Goal: Task Accomplishment & Management: Manage account settings

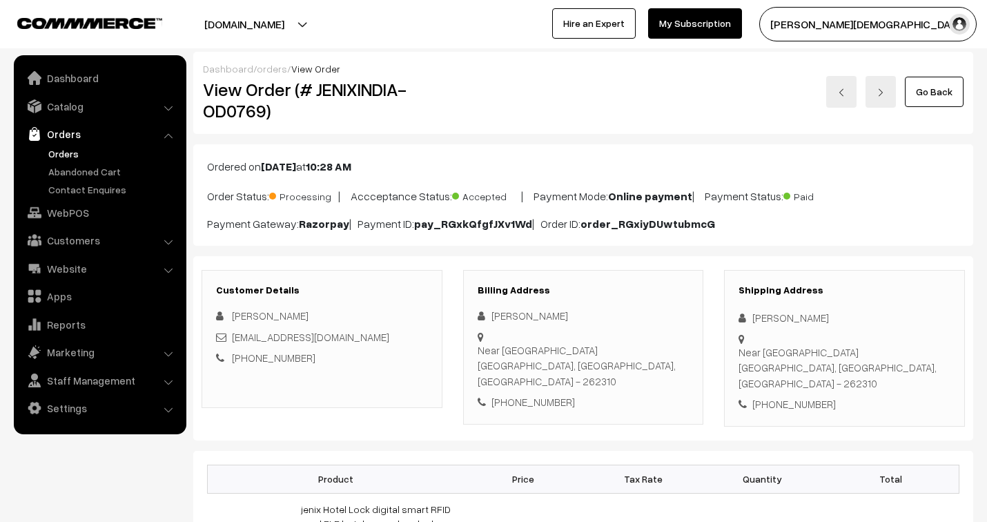
click at [65, 149] on link "Orders" at bounding box center [113, 153] width 137 height 14
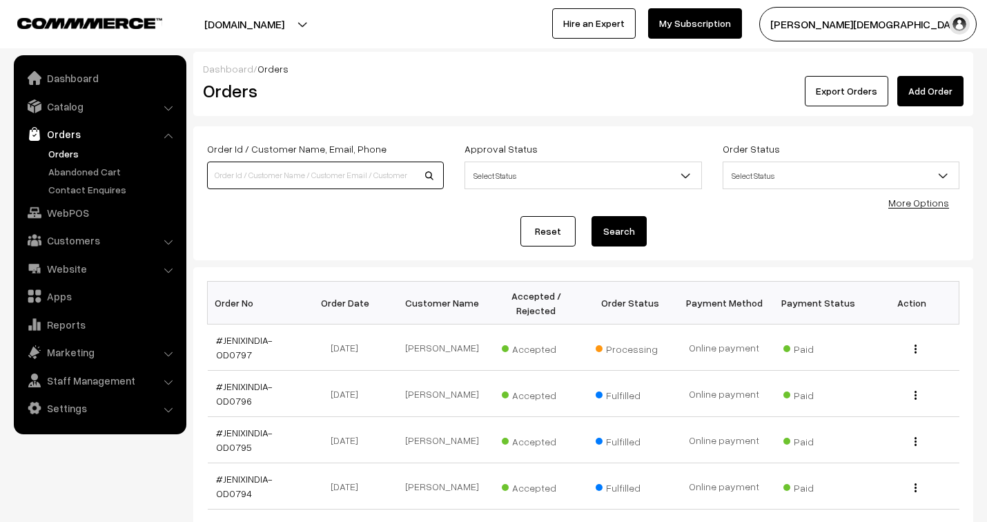
click at [297, 180] on input at bounding box center [325, 176] width 237 height 28
type input "509"
click at [592, 216] on button "Search" at bounding box center [619, 231] width 55 height 30
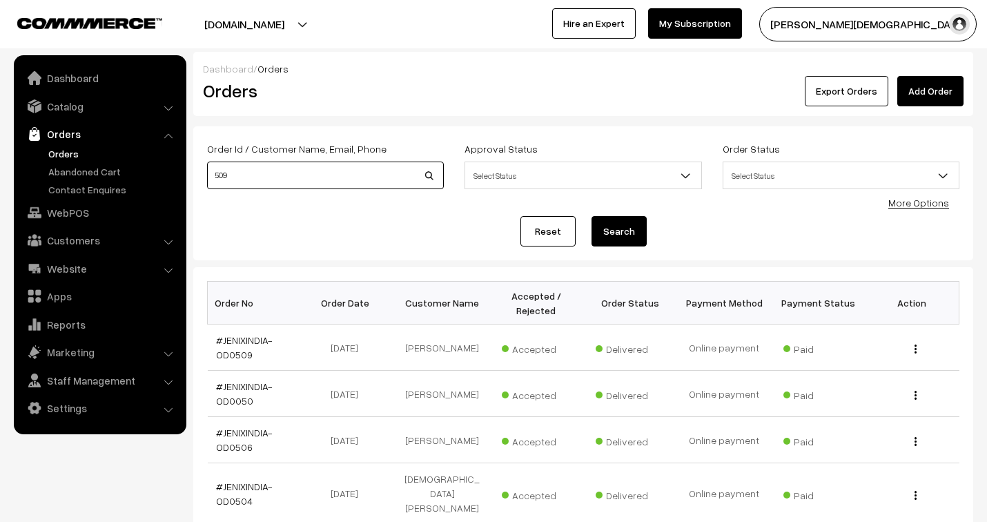
drag, startPoint x: 186, startPoint y: 162, endPoint x: 169, endPoint y: 161, distance: 17.3
click at [169, 161] on body "Thank you for showing interest. Our team will call you shortly. Close jenixindi…" at bounding box center [493, 494] width 987 height 989
type input "793"
click at [592, 216] on button "Search" at bounding box center [619, 231] width 55 height 30
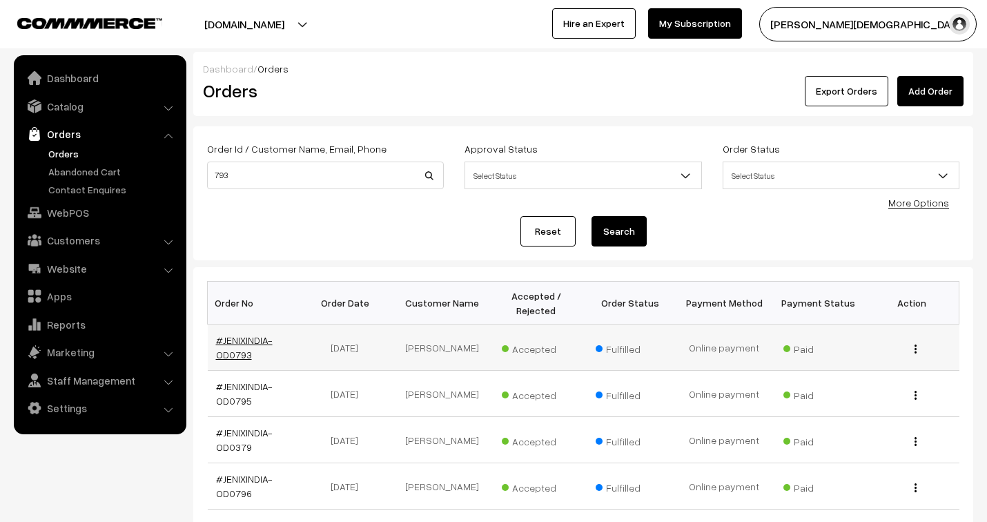
click at [244, 338] on link "#JENIXINDIA-OD0793" at bounding box center [244, 347] width 57 height 26
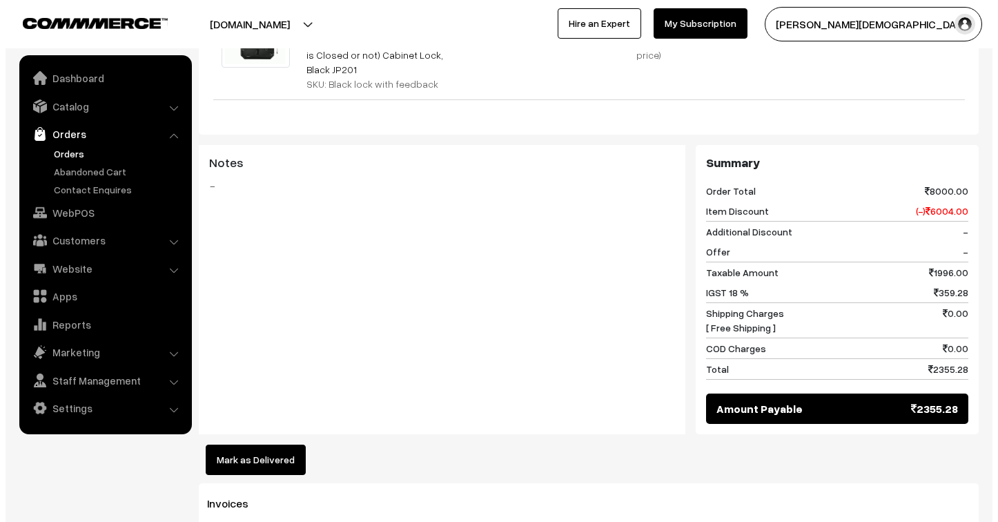
scroll to position [613, 0]
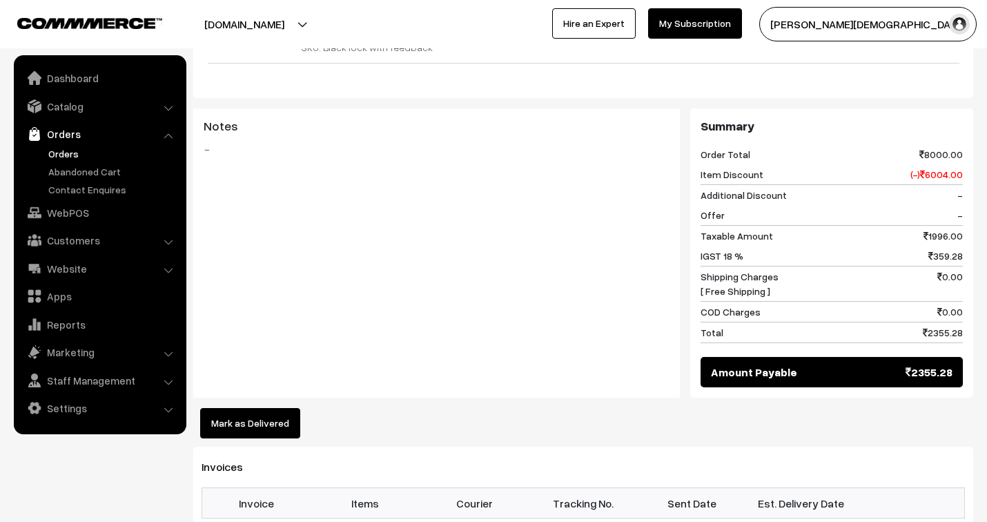
click at [260, 408] on button "Mark as Delivered" at bounding box center [250, 423] width 100 height 30
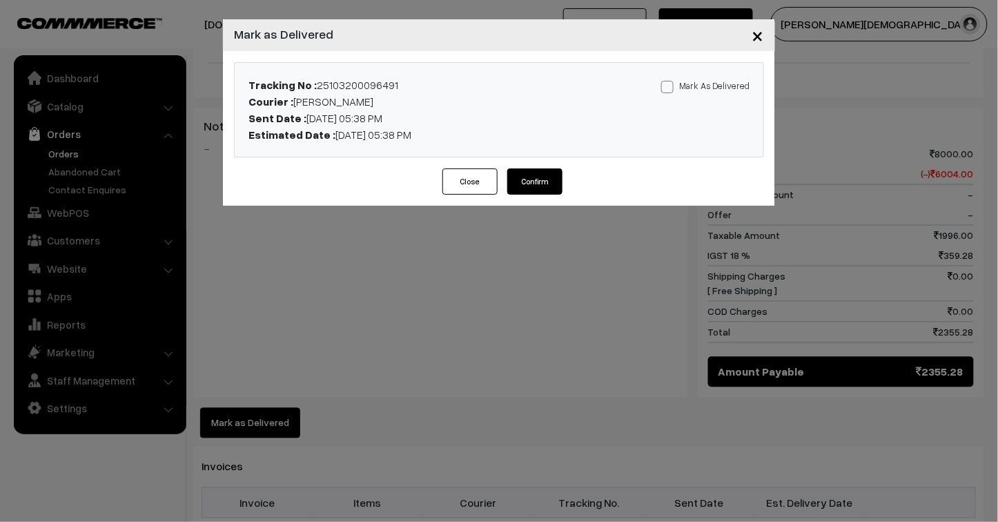
click at [674, 81] on span at bounding box center [667, 87] width 12 height 12
click at [670, 81] on input "Mark As Delivered" at bounding box center [665, 84] width 9 height 9
checkbox input "true"
click at [536, 181] on button "Confirm" at bounding box center [534, 181] width 55 height 26
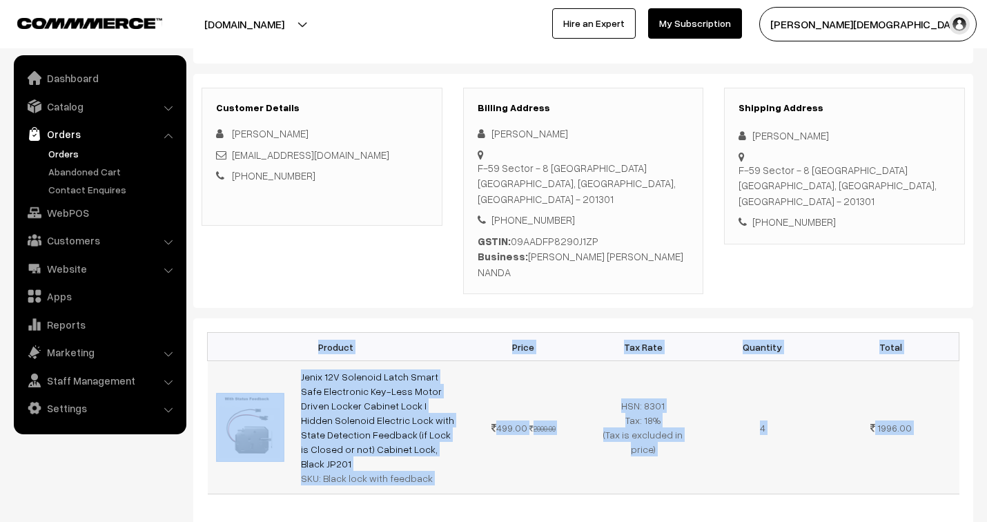
scroll to position [230, 0]
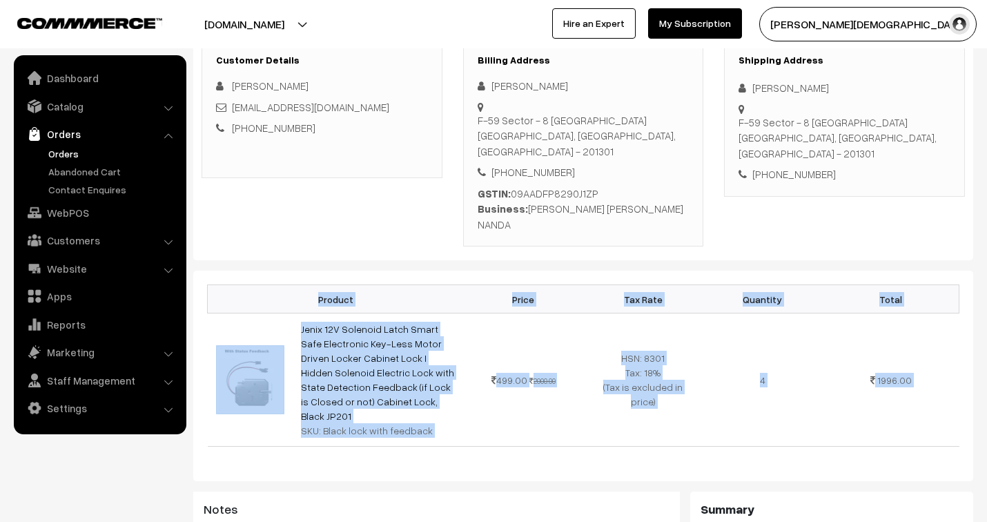
click at [496, 405] on div "Product Price Tax Rate Quantity Total Jenix 12V Solenoid Latch Smart Safe Elect…" at bounding box center [583, 376] width 780 height 211
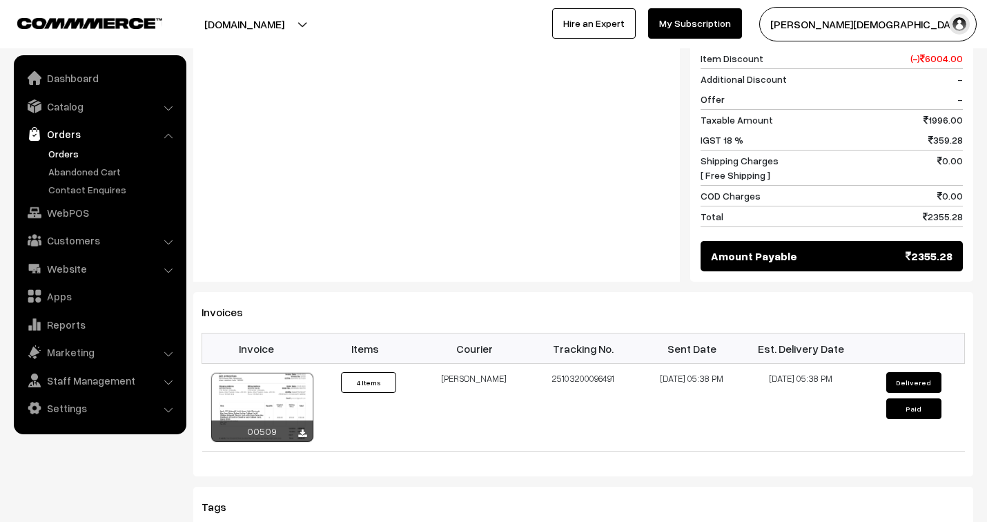
scroll to position [767, 0]
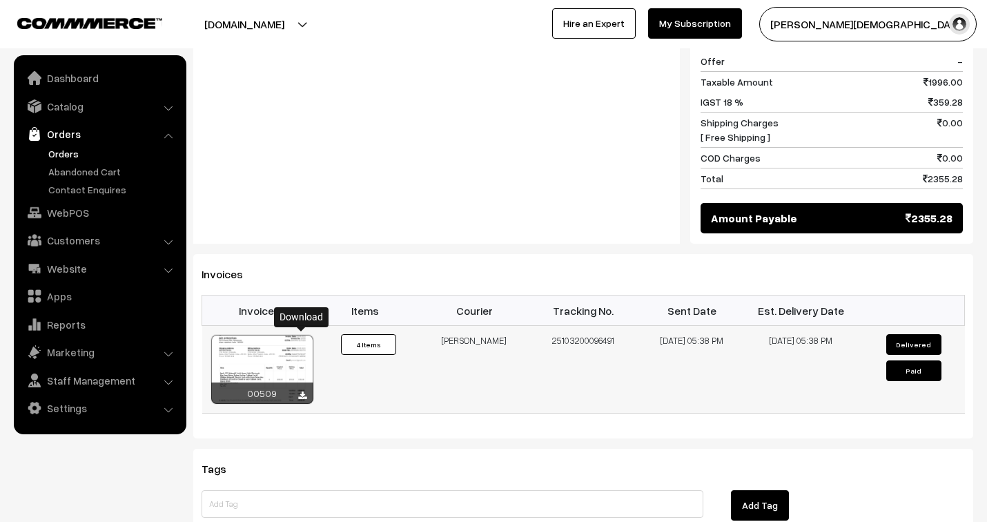
click at [304, 391] on icon at bounding box center [302, 395] width 8 height 9
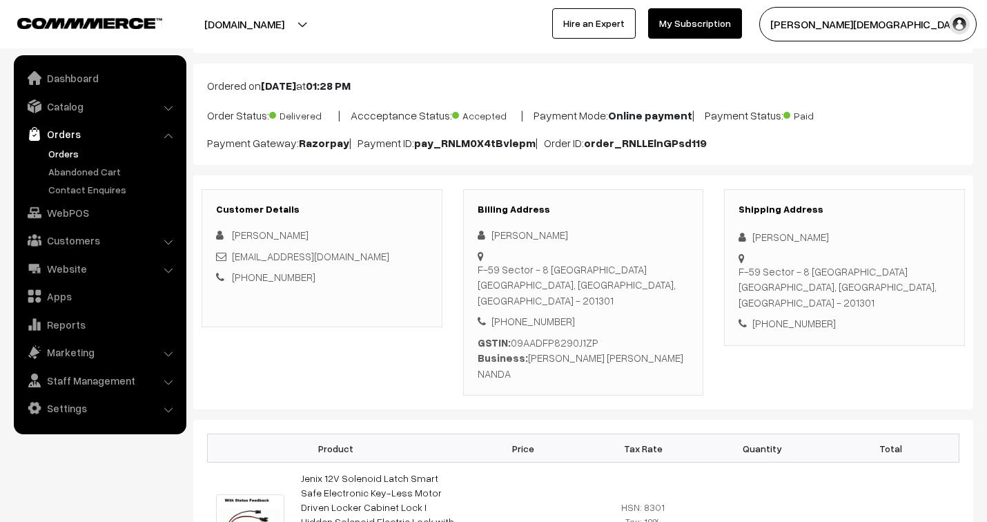
scroll to position [0, 0]
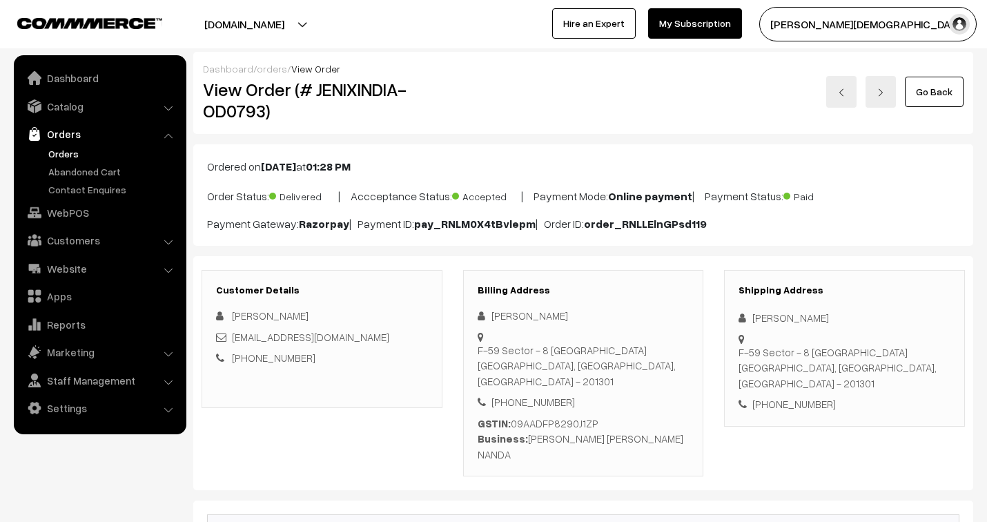
click at [271, 68] on link "orders" at bounding box center [272, 69] width 30 height 12
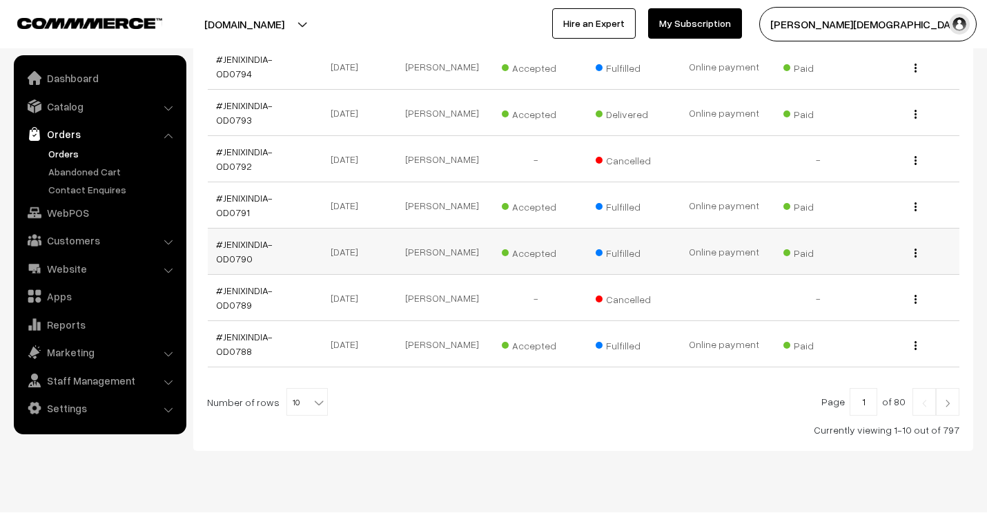
scroll to position [439, 0]
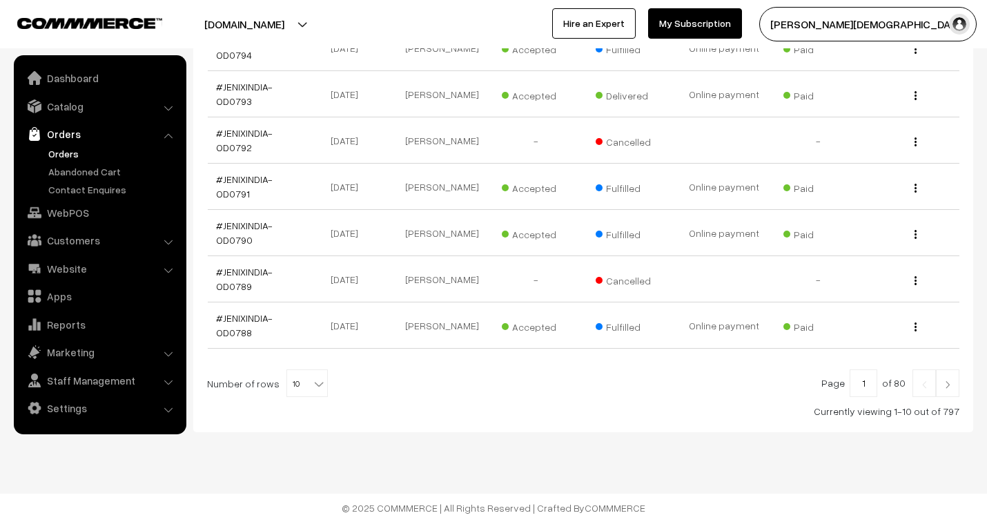
click at [312, 382] on b at bounding box center [319, 384] width 14 height 14
select select "60"
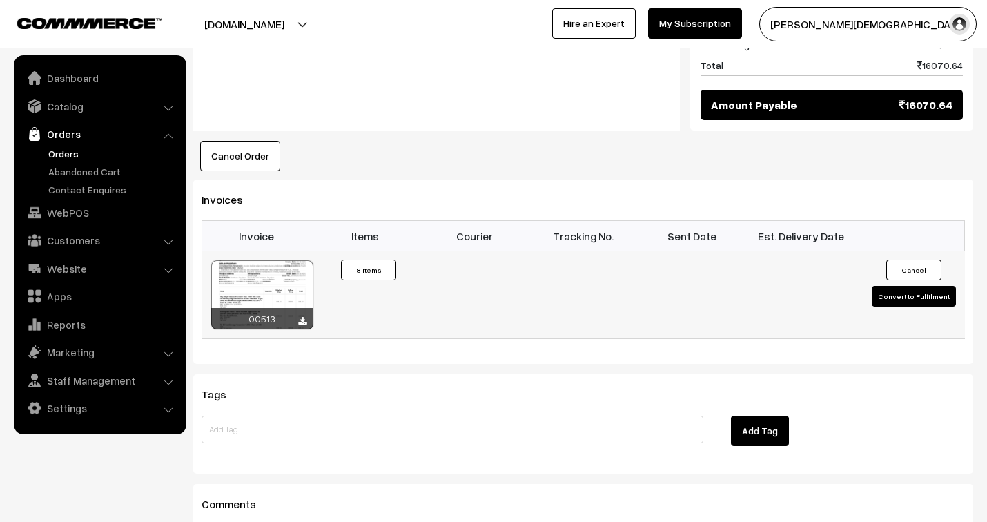
scroll to position [1304, 0]
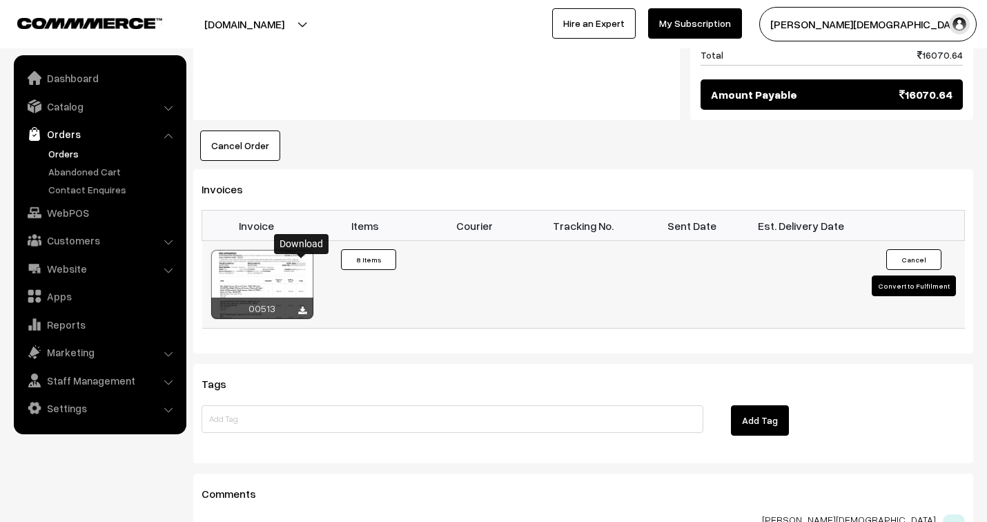
click at [300, 307] on icon at bounding box center [302, 311] width 8 height 9
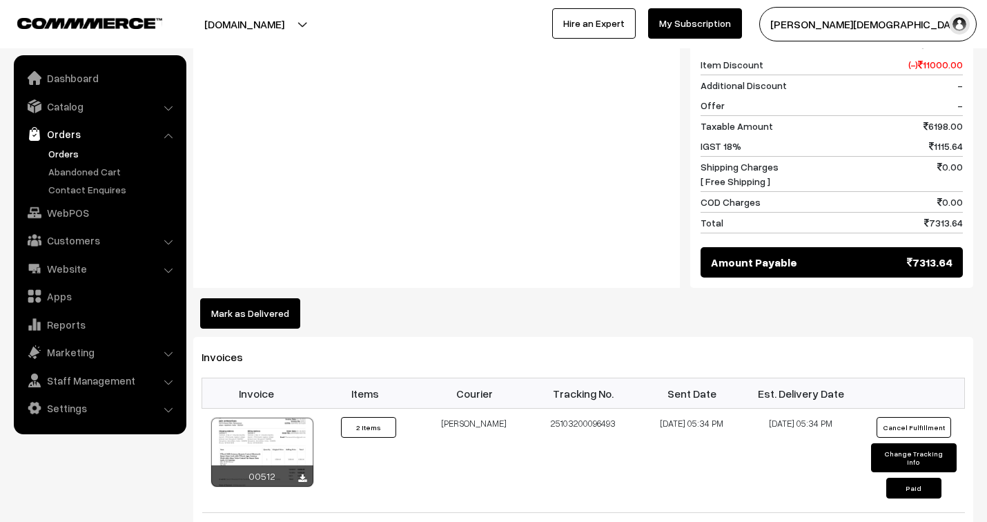
scroll to position [767, 0]
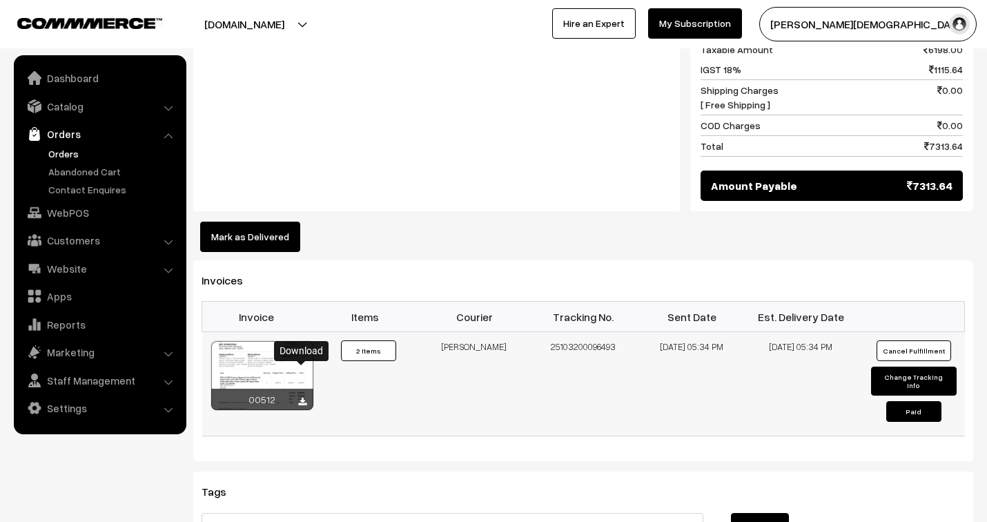
click at [301, 398] on icon at bounding box center [302, 402] width 8 height 9
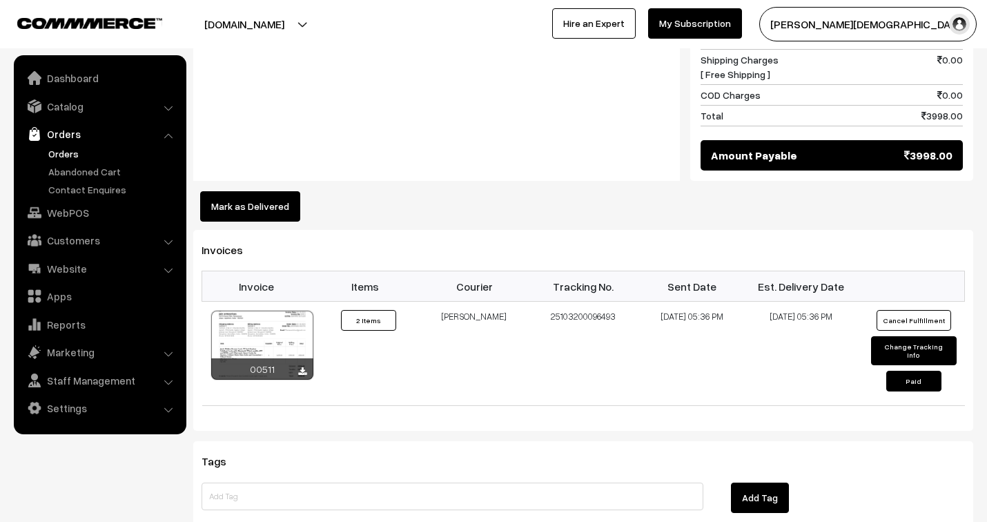
scroll to position [920, 0]
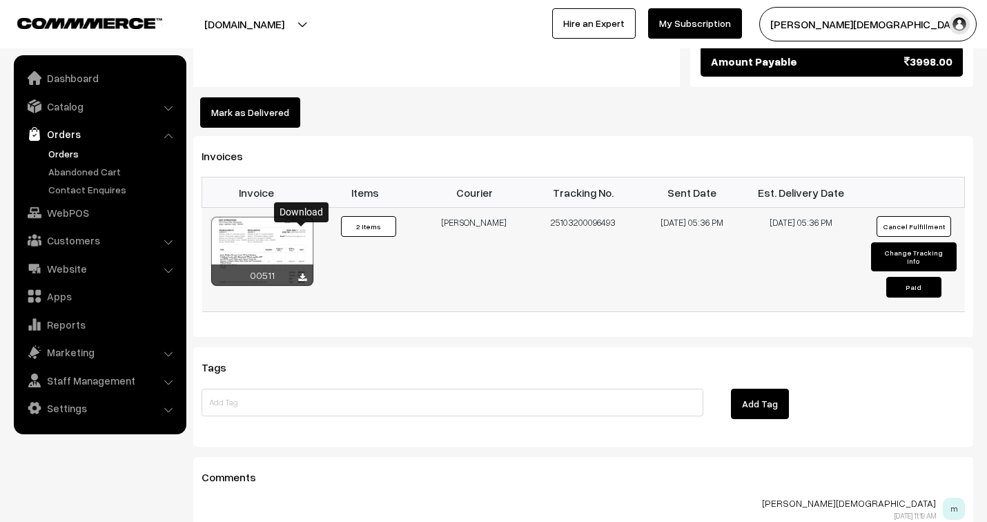
click at [302, 273] on icon at bounding box center [302, 277] width 8 height 9
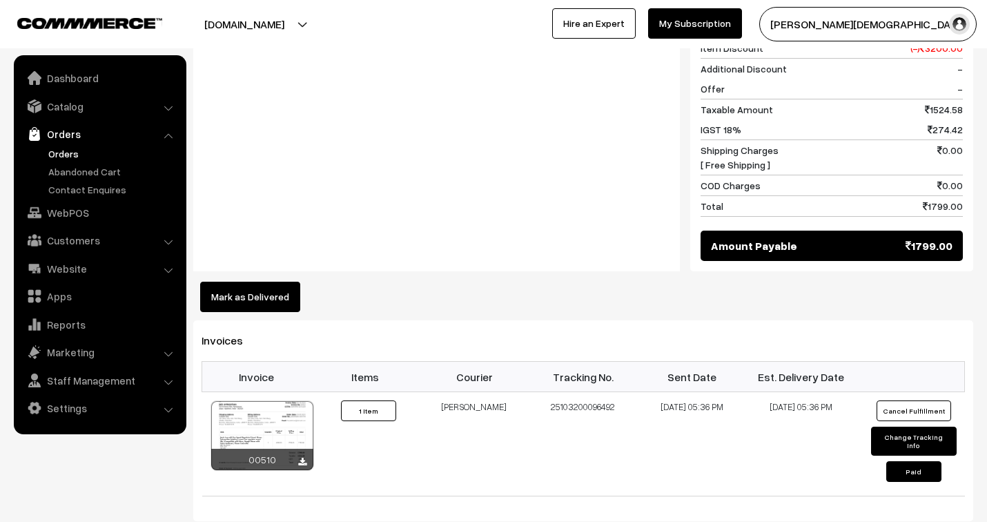
scroll to position [767, 0]
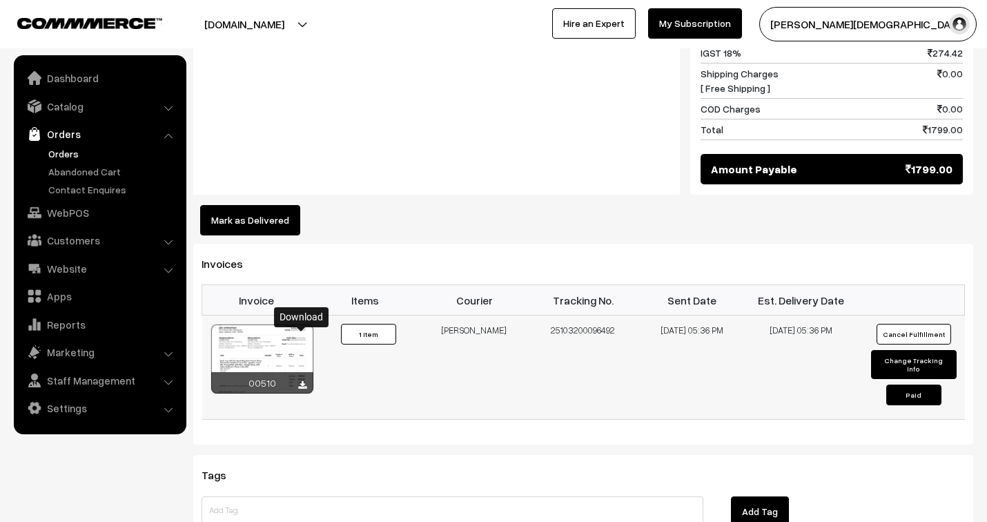
click at [301, 381] on icon at bounding box center [302, 385] width 8 height 9
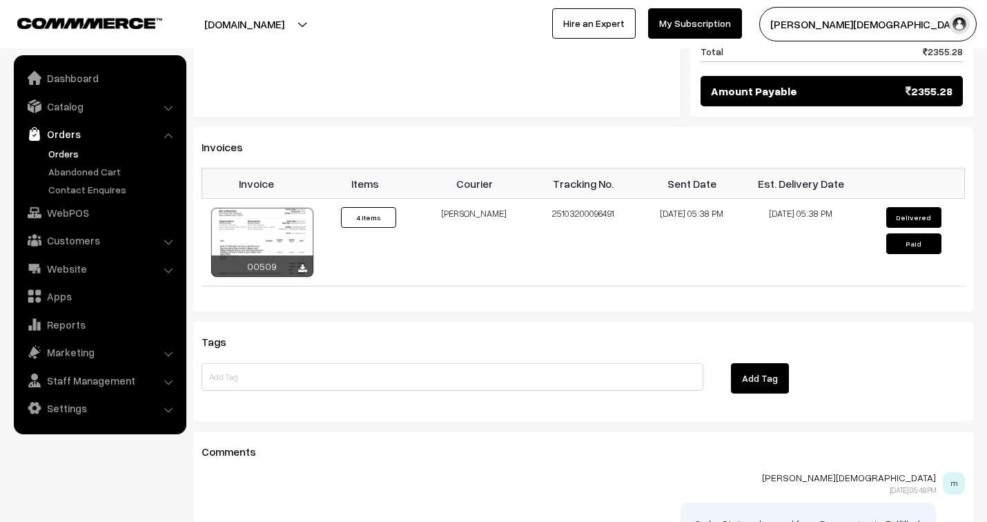
scroll to position [920, 0]
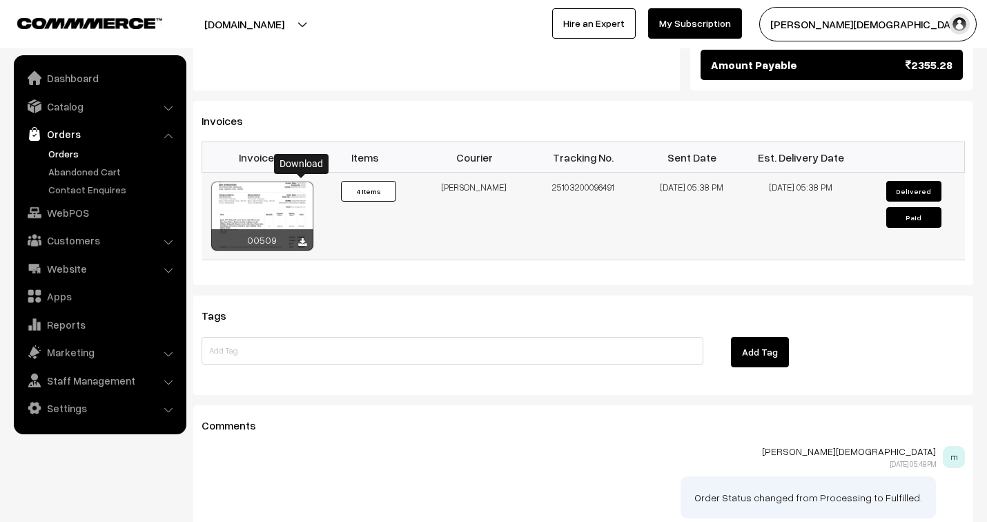
click at [301, 238] on icon at bounding box center [302, 242] width 8 height 9
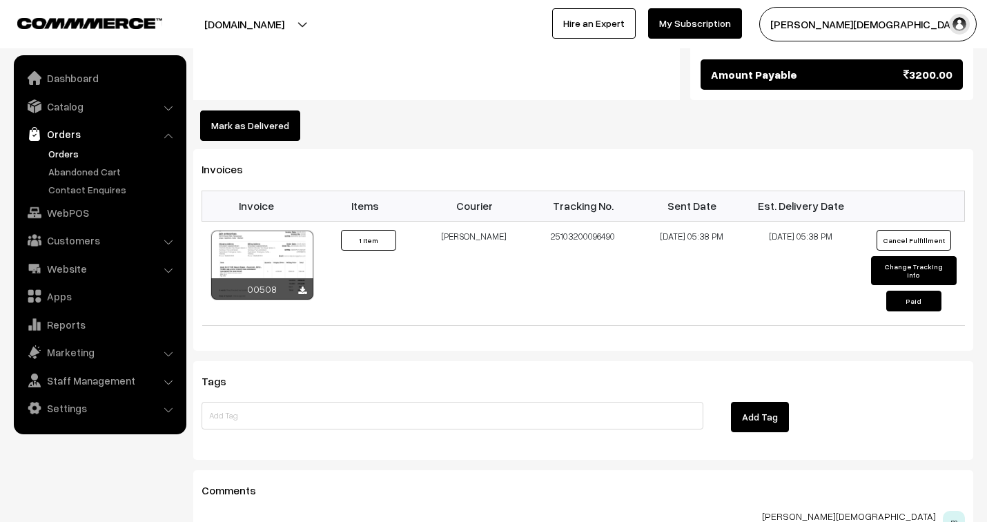
scroll to position [997, 0]
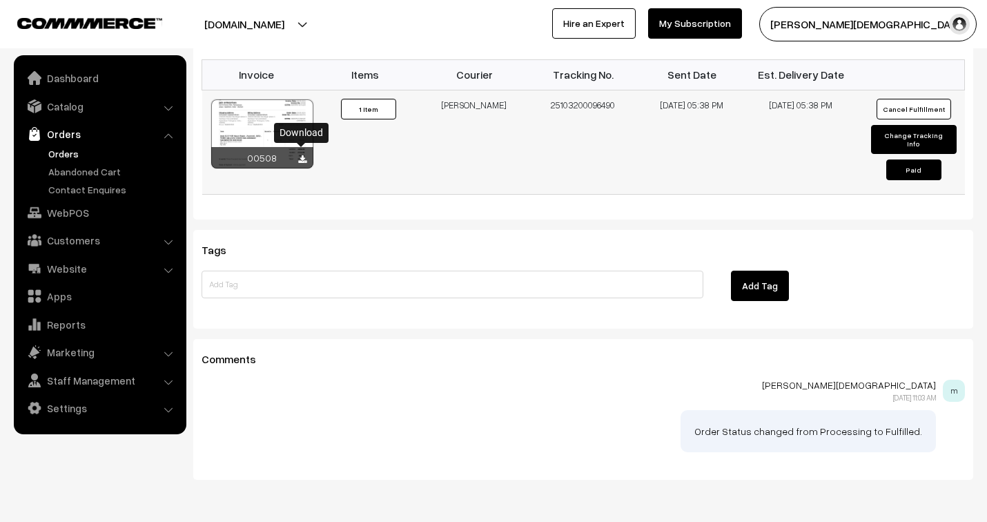
click at [300, 155] on icon at bounding box center [302, 159] width 8 height 9
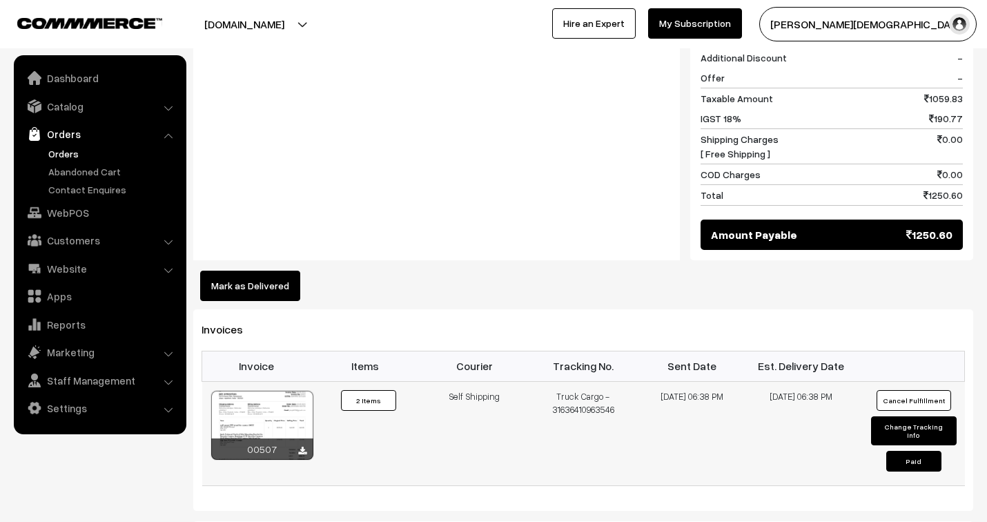
scroll to position [767, 0]
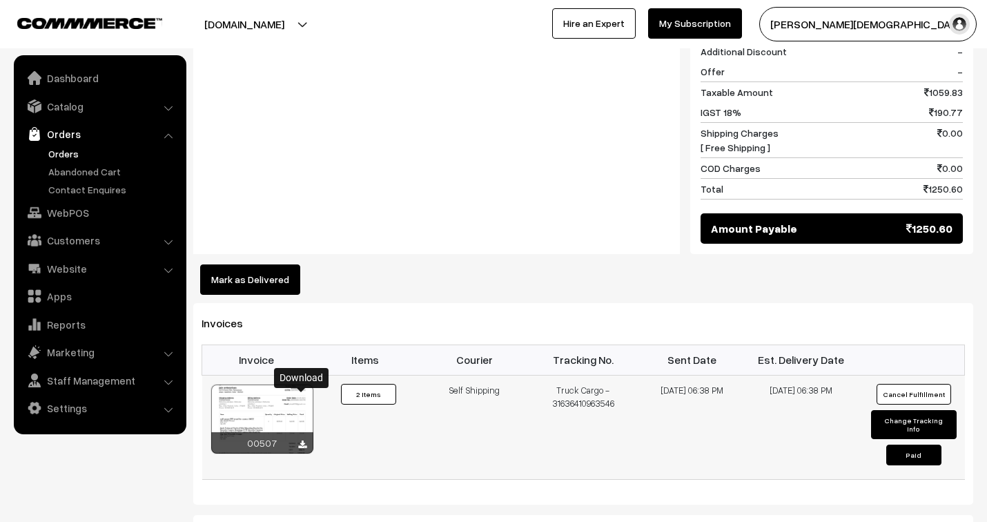
click at [306, 441] on icon at bounding box center [302, 445] width 8 height 9
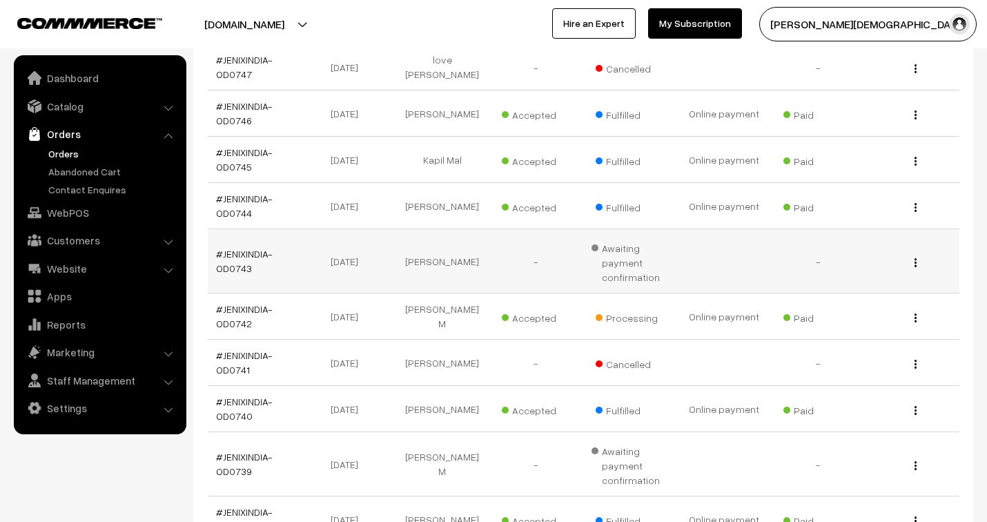
scroll to position [2684, 0]
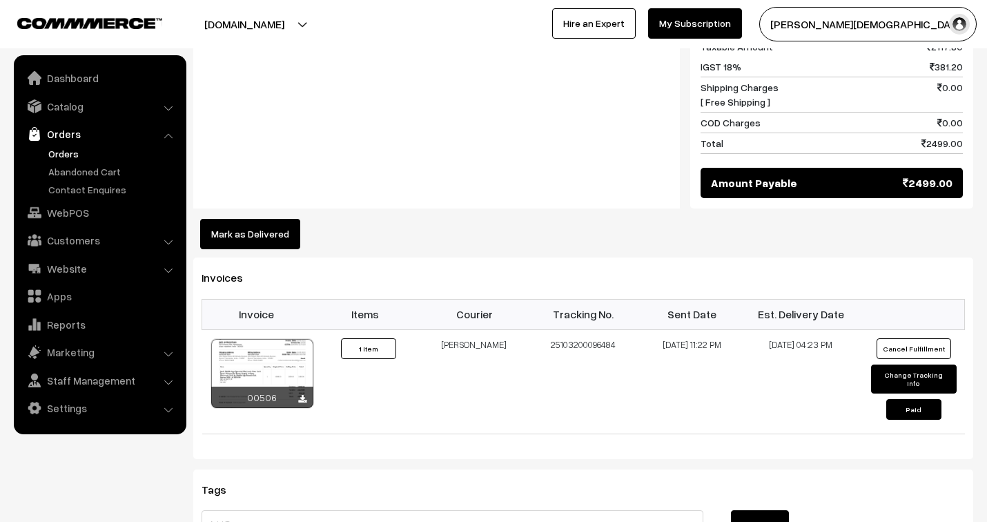
scroll to position [844, 0]
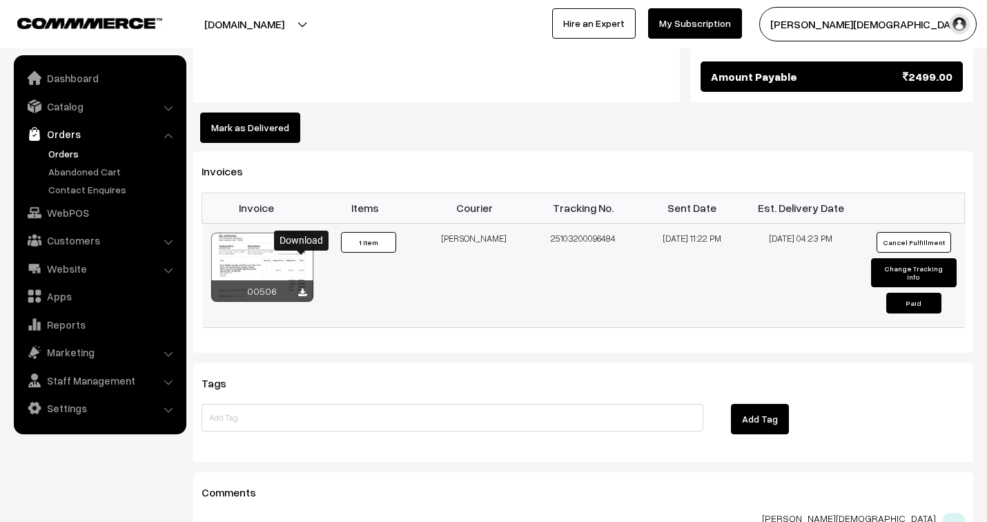
click at [302, 289] on icon at bounding box center [302, 293] width 8 height 9
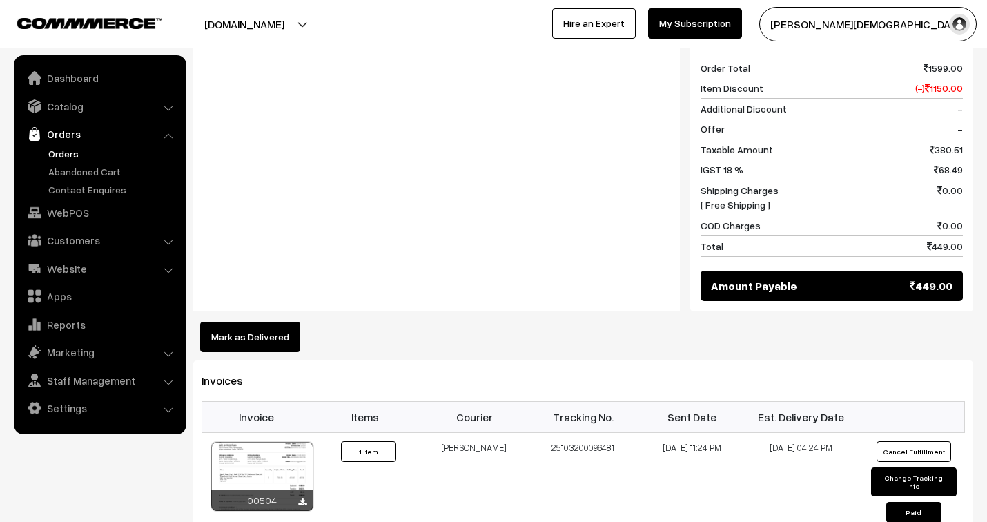
scroll to position [844, 0]
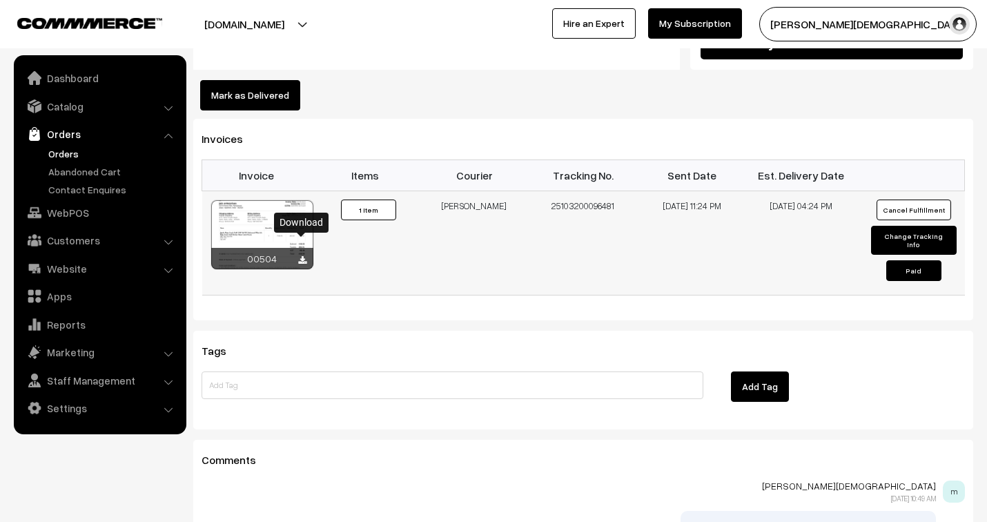
click at [305, 256] on icon at bounding box center [302, 260] width 8 height 9
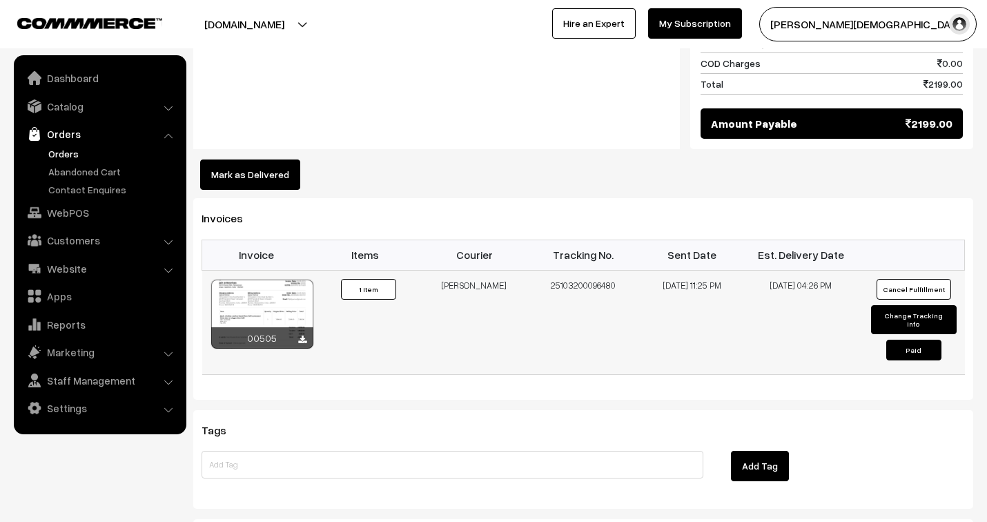
scroll to position [844, 0]
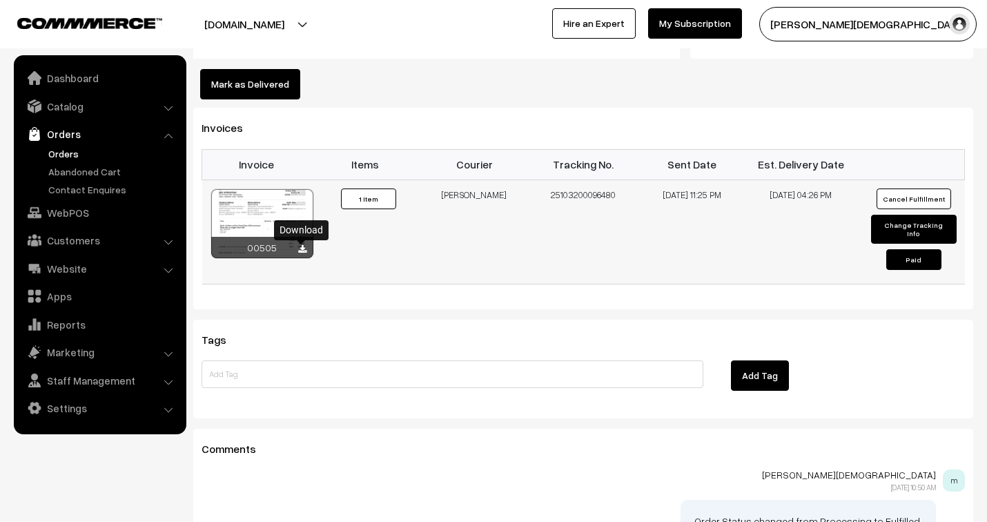
click at [302, 251] on icon at bounding box center [302, 249] width 8 height 9
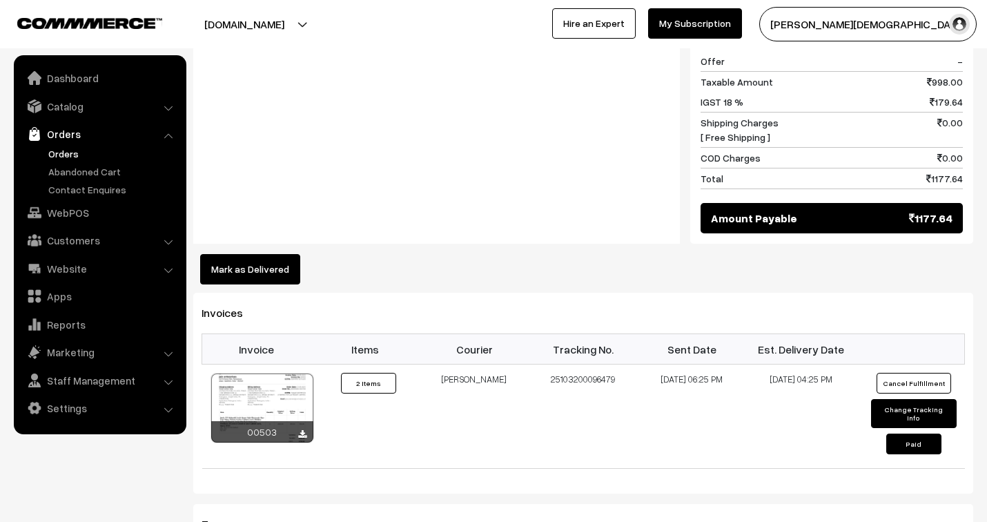
scroll to position [997, 0]
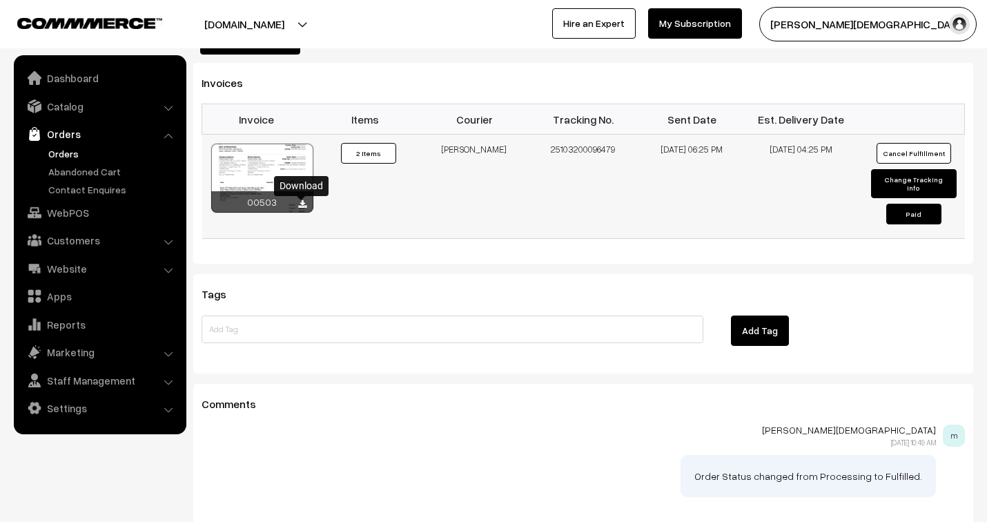
click at [304, 205] on icon at bounding box center [302, 204] width 8 height 9
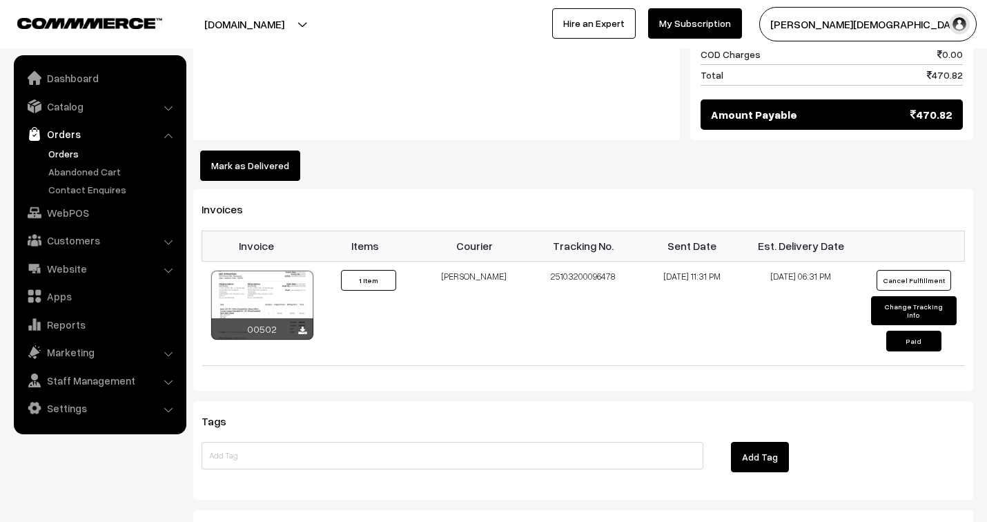
scroll to position [976, 0]
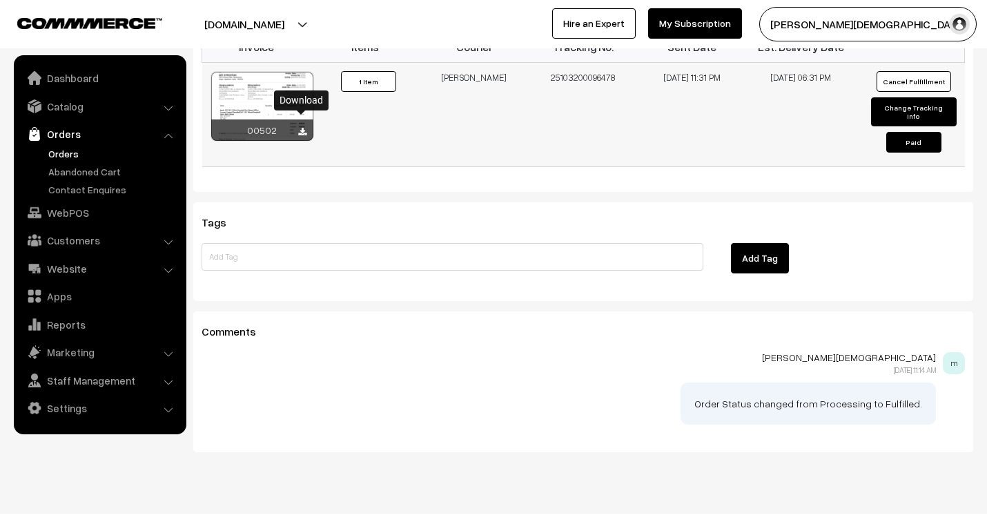
click at [304, 128] on icon at bounding box center [302, 132] width 8 height 9
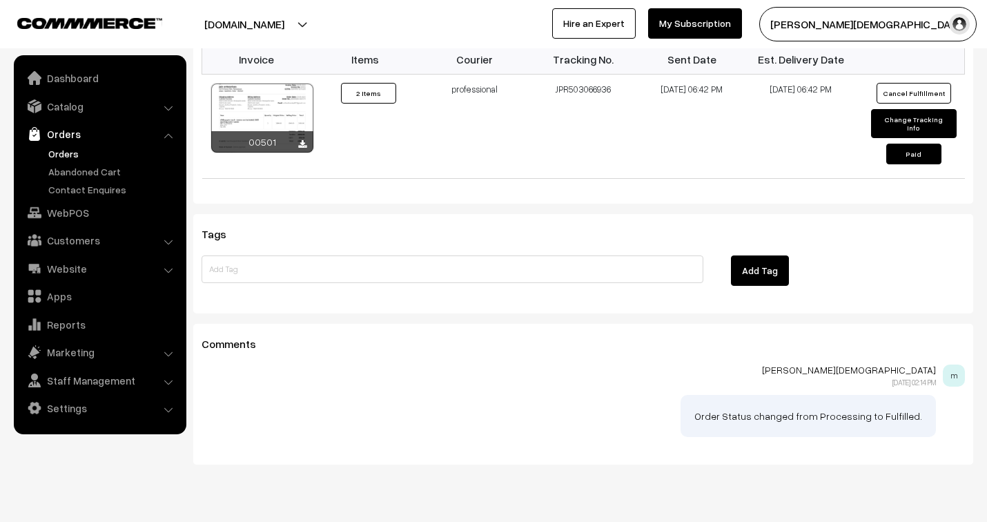
scroll to position [969, 0]
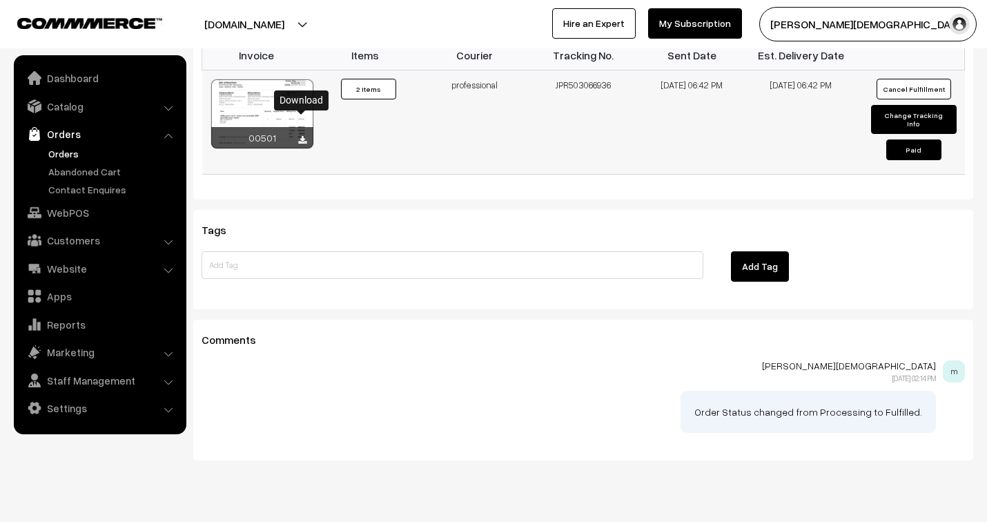
click at [306, 136] on icon at bounding box center [302, 140] width 8 height 9
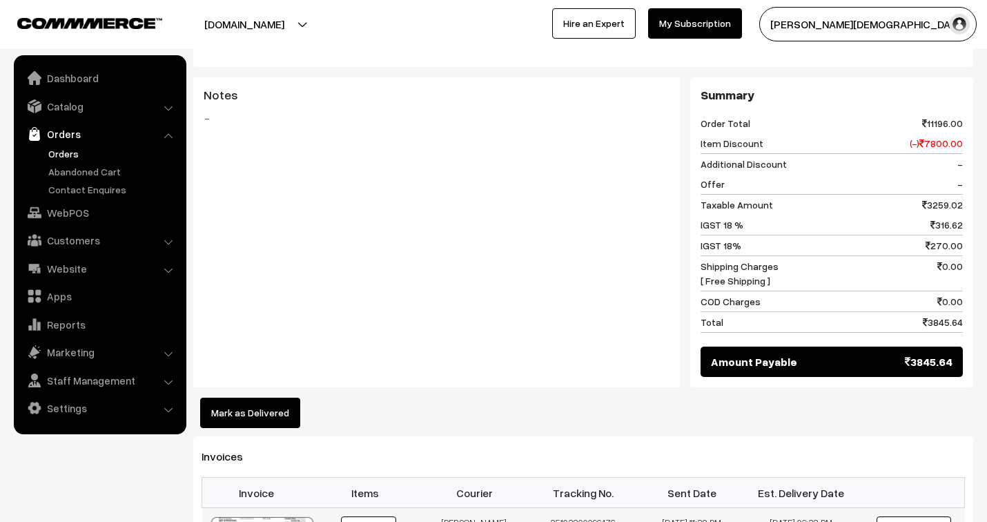
scroll to position [1074, 0]
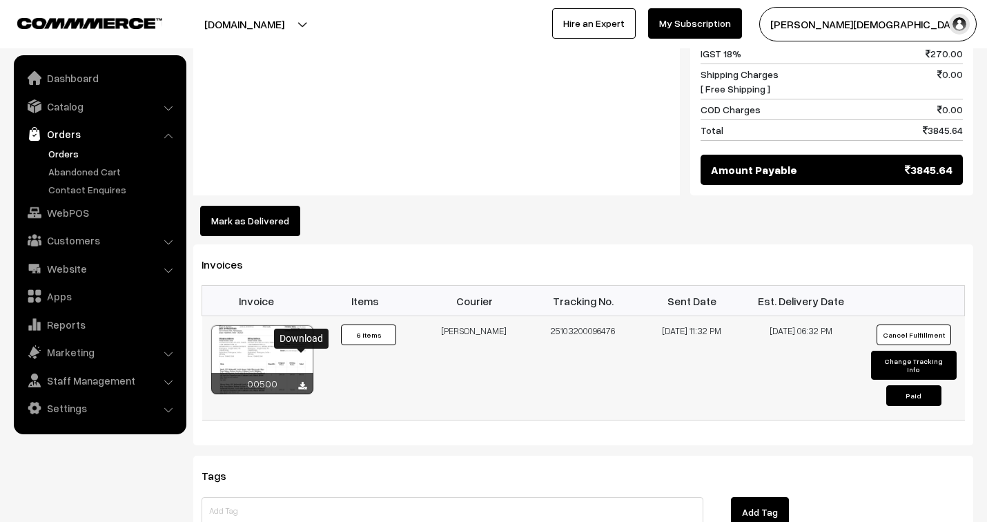
click at [302, 382] on icon at bounding box center [302, 386] width 8 height 9
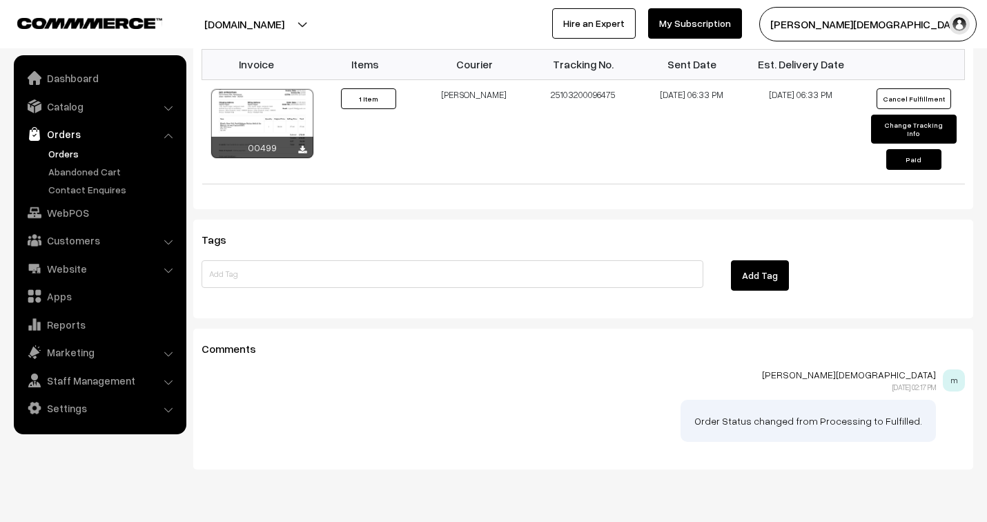
scroll to position [984, 0]
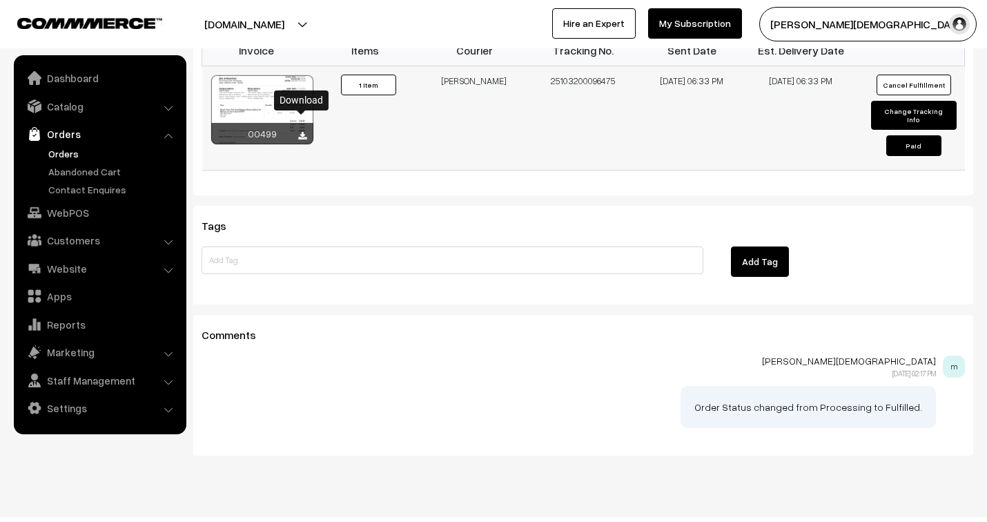
click at [302, 130] on link at bounding box center [302, 135] width 8 height 11
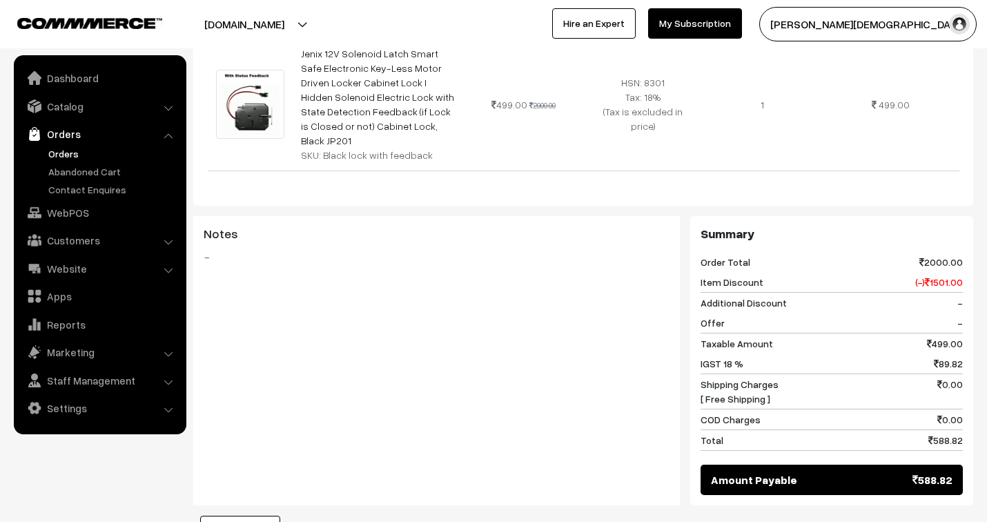
scroll to position [844, 0]
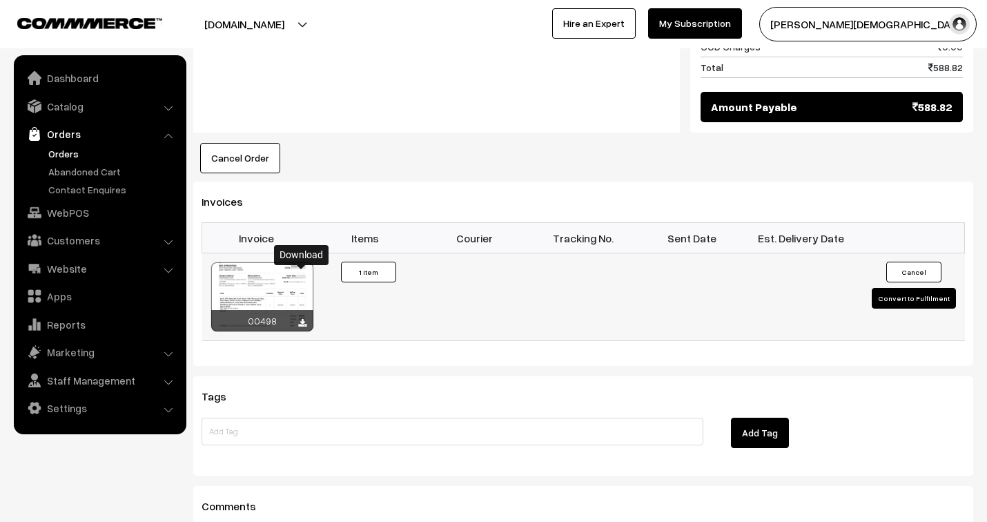
click at [301, 319] on icon at bounding box center [302, 323] width 8 height 9
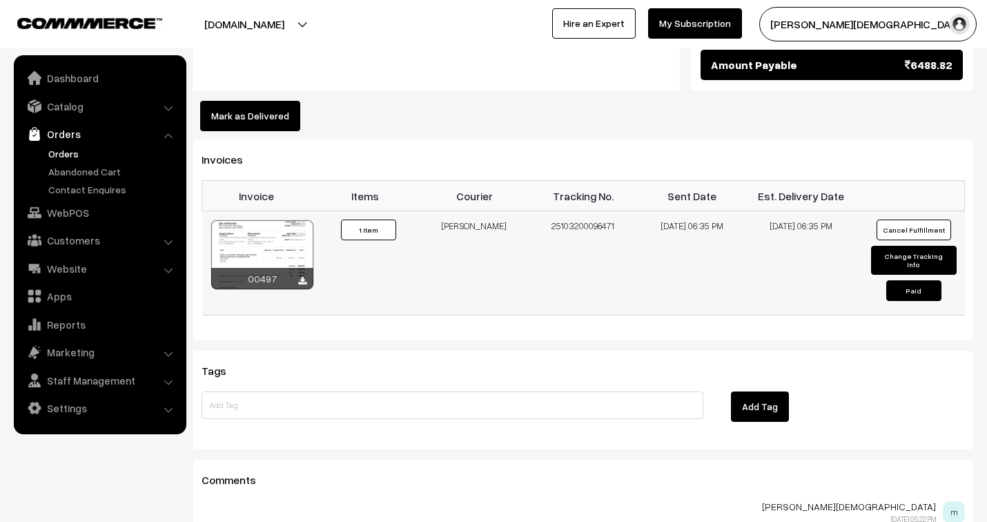
scroll to position [844, 0]
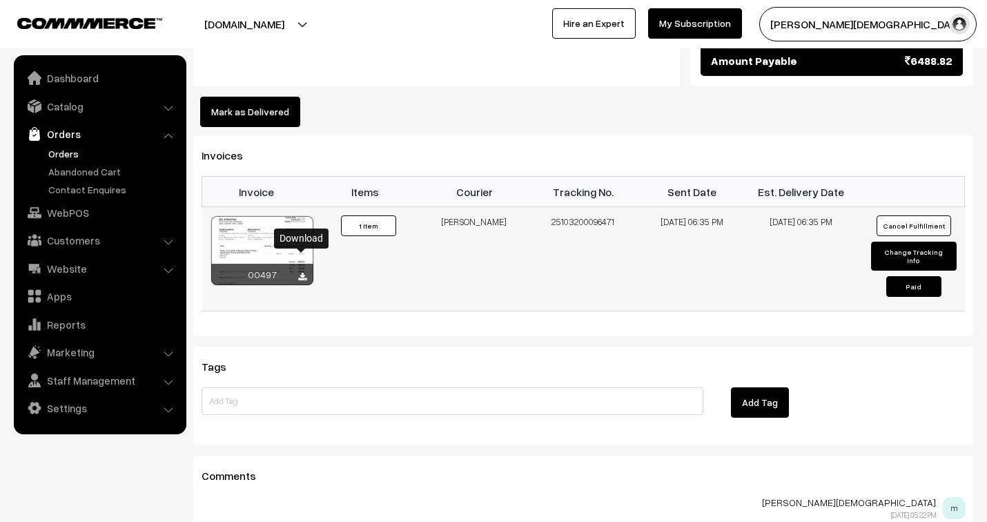
click at [302, 273] on icon at bounding box center [302, 277] width 8 height 9
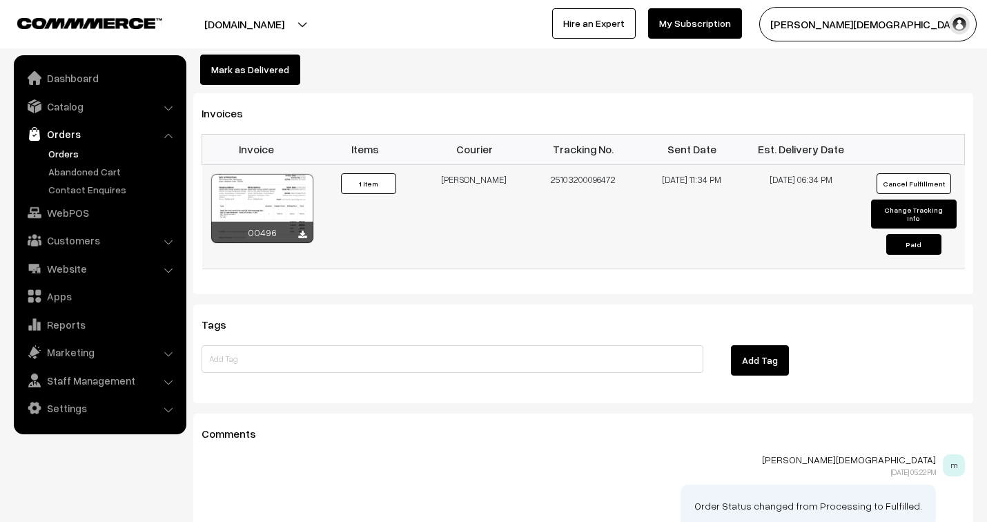
scroll to position [920, 0]
click at [300, 230] on icon at bounding box center [302, 234] width 8 height 9
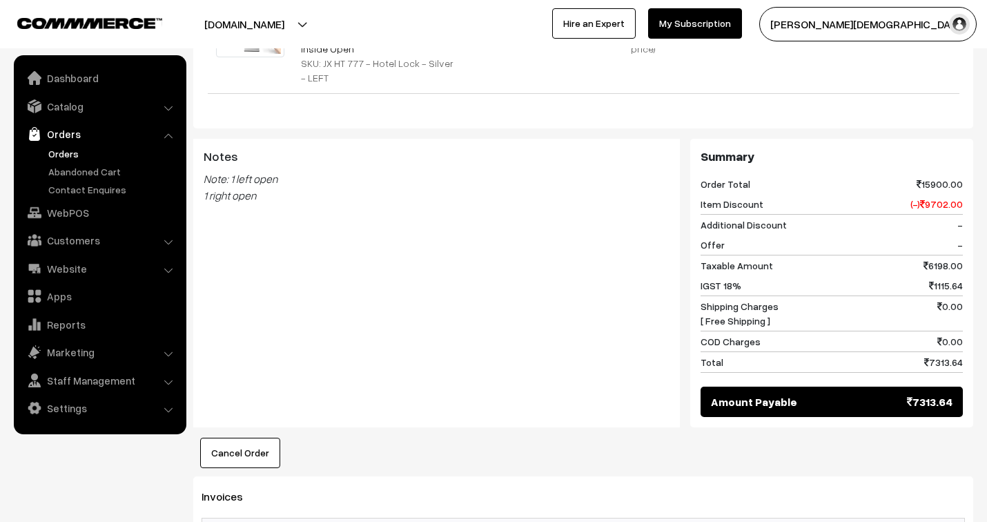
scroll to position [767, 0]
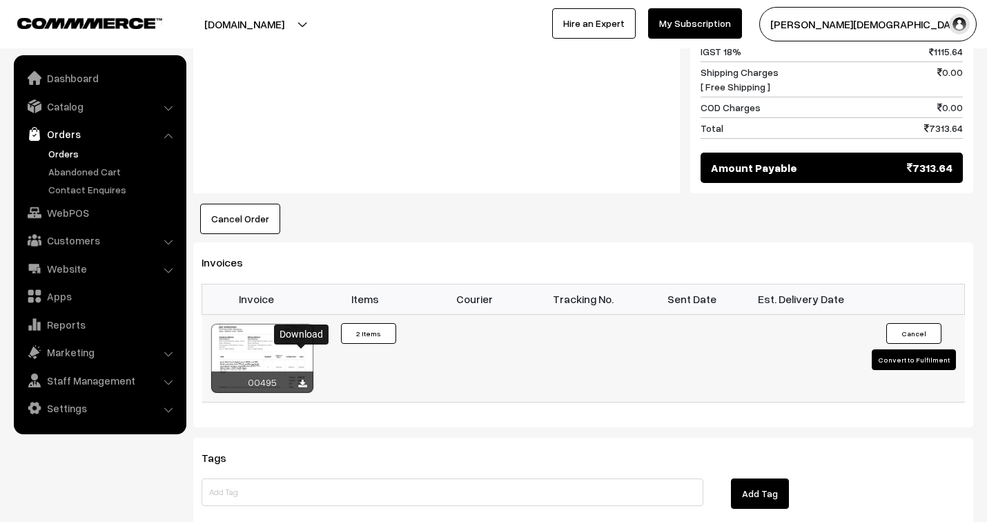
click at [300, 380] on icon at bounding box center [302, 384] width 8 height 9
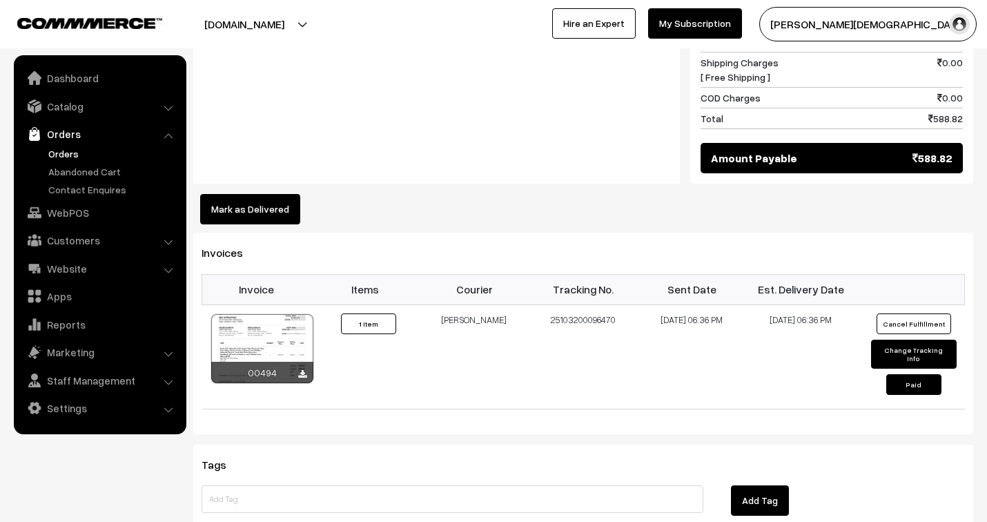
scroll to position [920, 0]
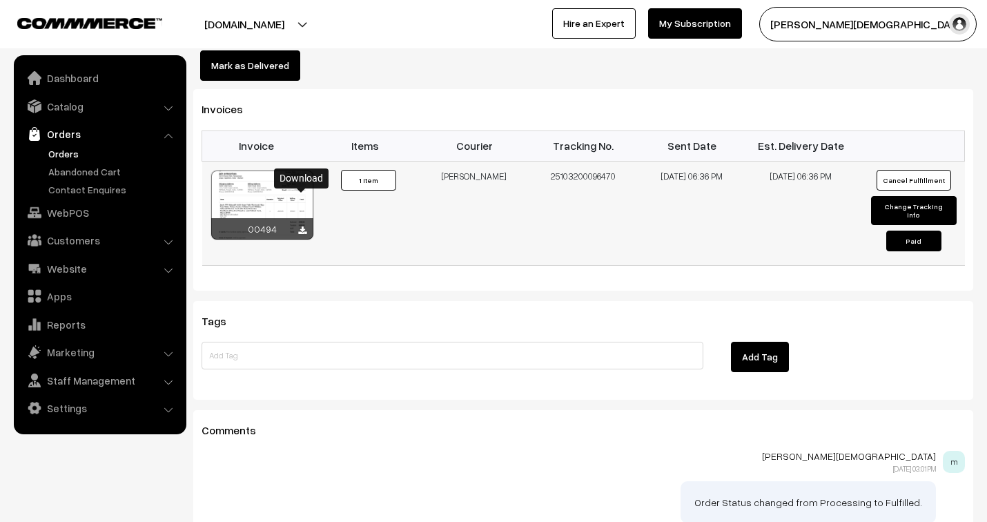
click at [298, 226] on icon at bounding box center [302, 230] width 8 height 9
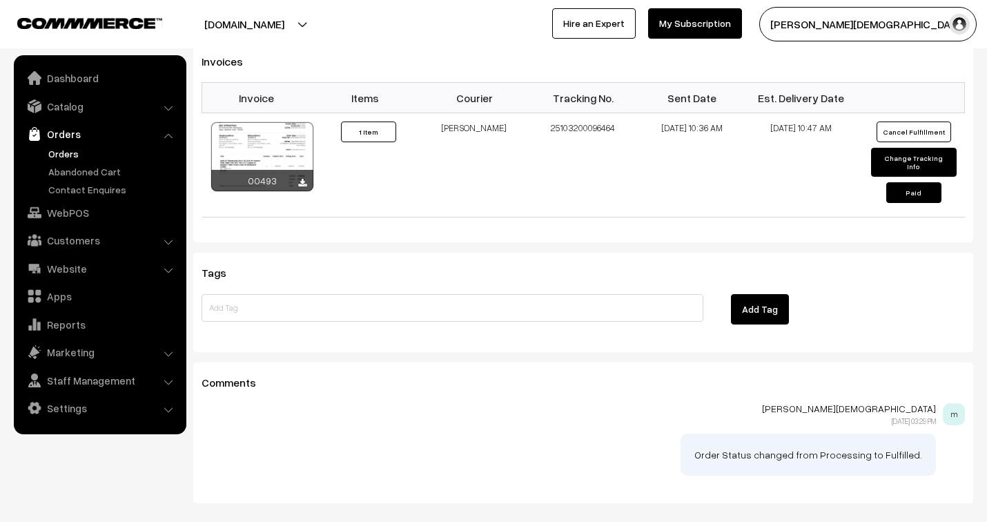
scroll to position [997, 0]
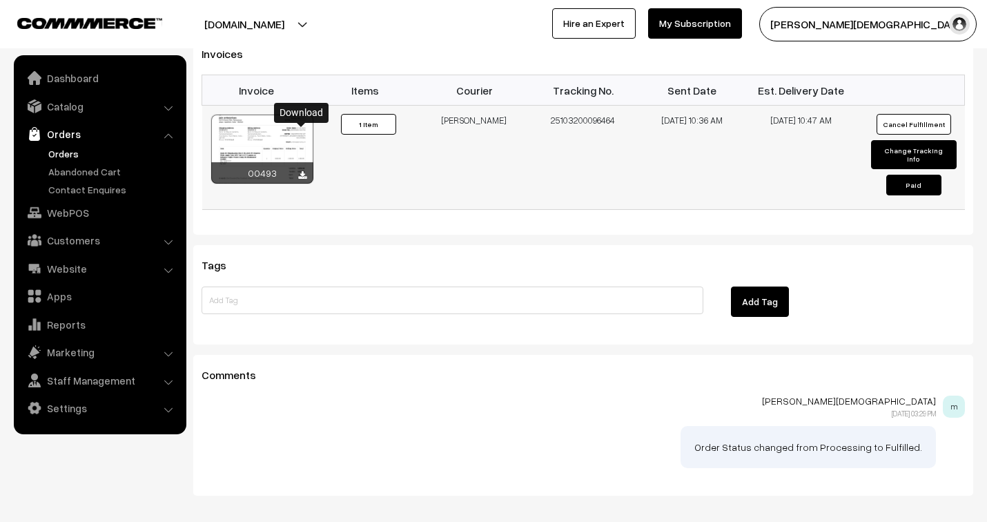
click at [300, 171] on icon at bounding box center [302, 175] width 8 height 9
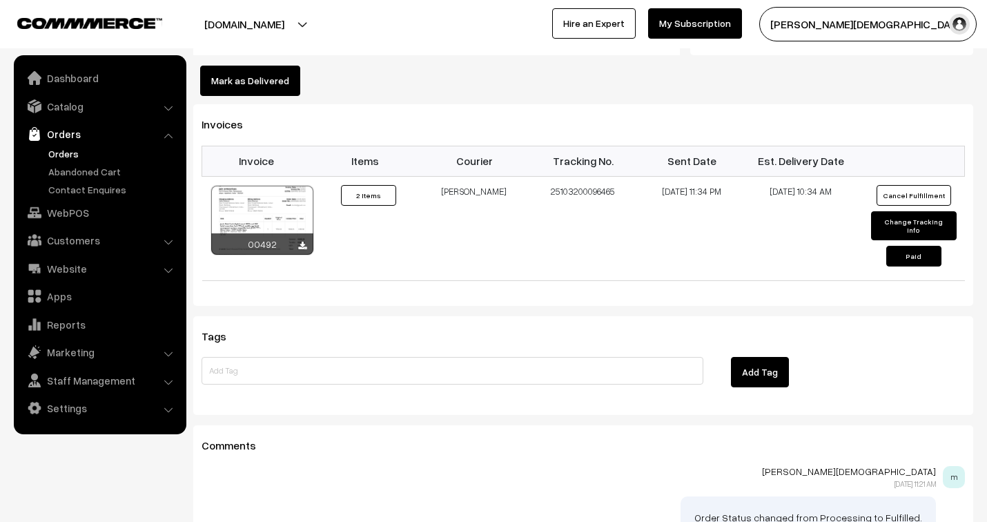
scroll to position [920, 0]
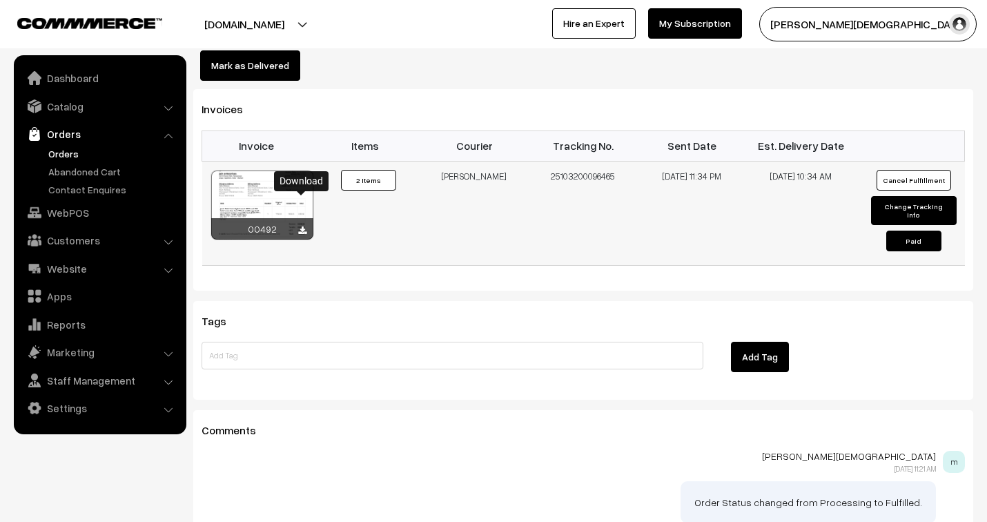
click at [300, 226] on icon at bounding box center [302, 230] width 8 height 9
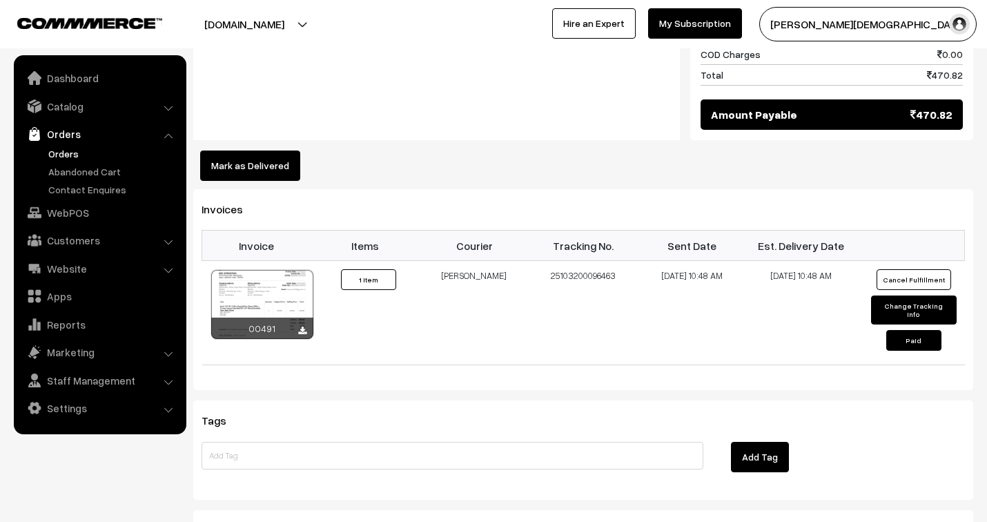
scroll to position [920, 0]
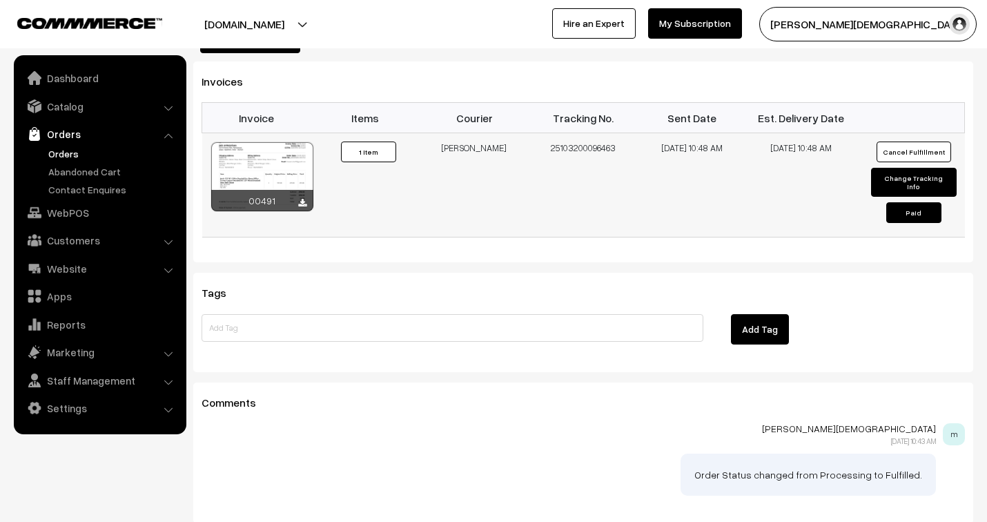
click at [297, 190] on div "00491" at bounding box center [262, 200] width 102 height 21
click at [298, 199] on icon at bounding box center [302, 203] width 8 height 9
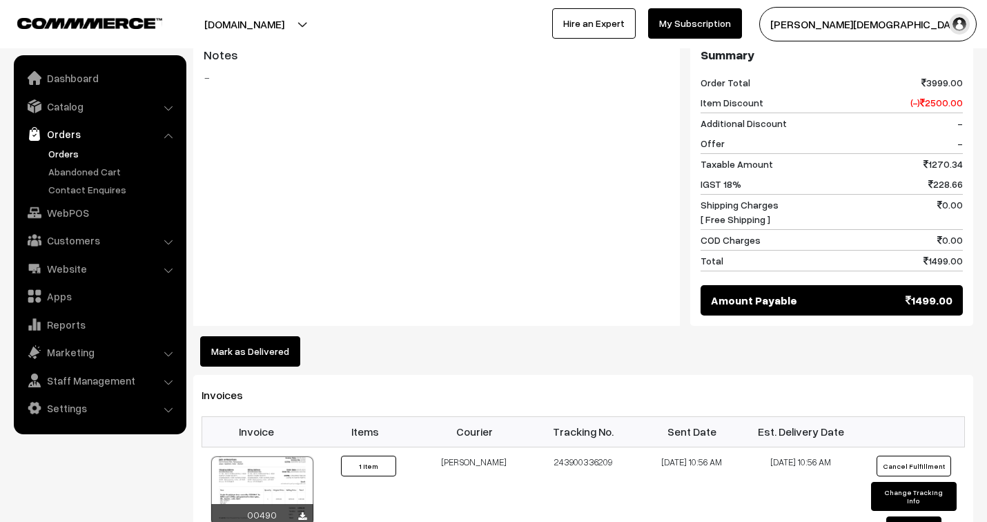
scroll to position [690, 0]
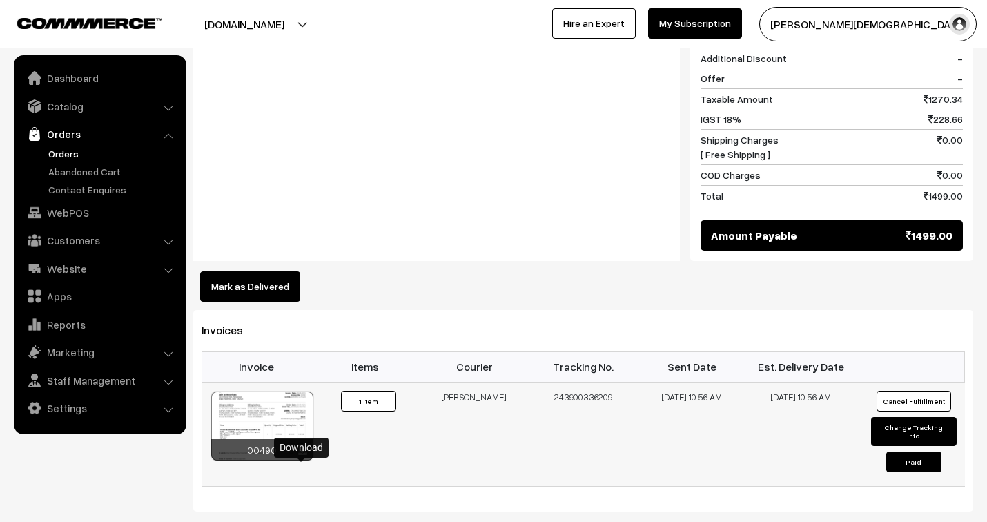
click at [300, 456] on icon at bounding box center [302, 451] width 8 height 9
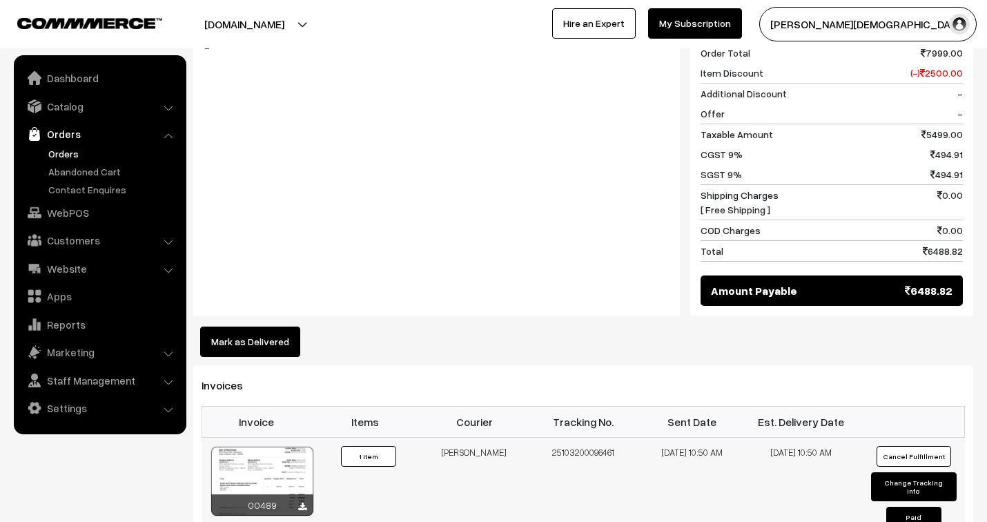
scroll to position [844, 0]
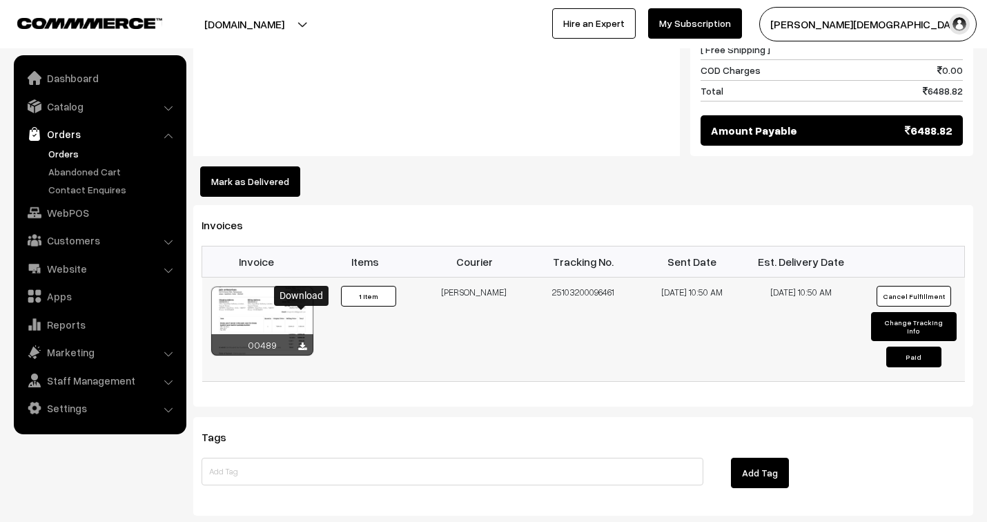
click at [305, 342] on icon at bounding box center [302, 346] width 8 height 9
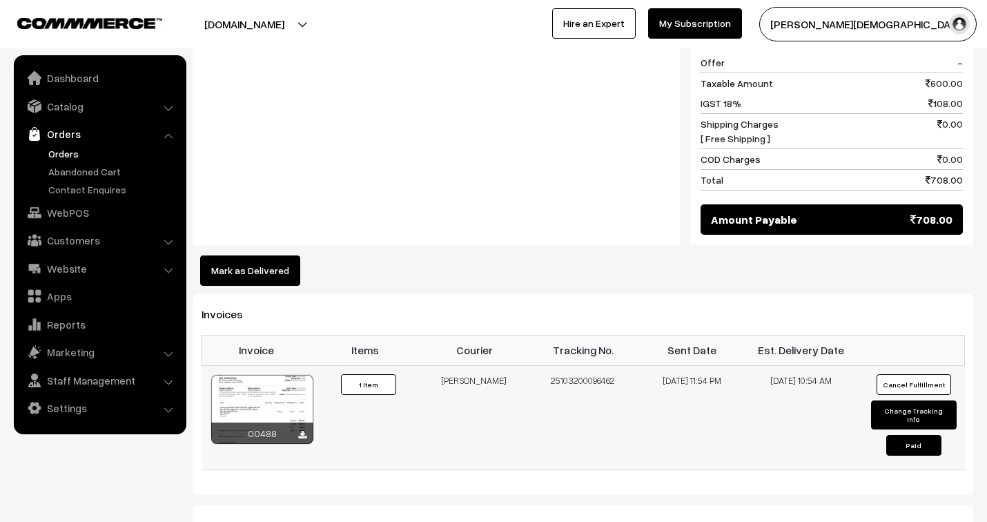
scroll to position [767, 0]
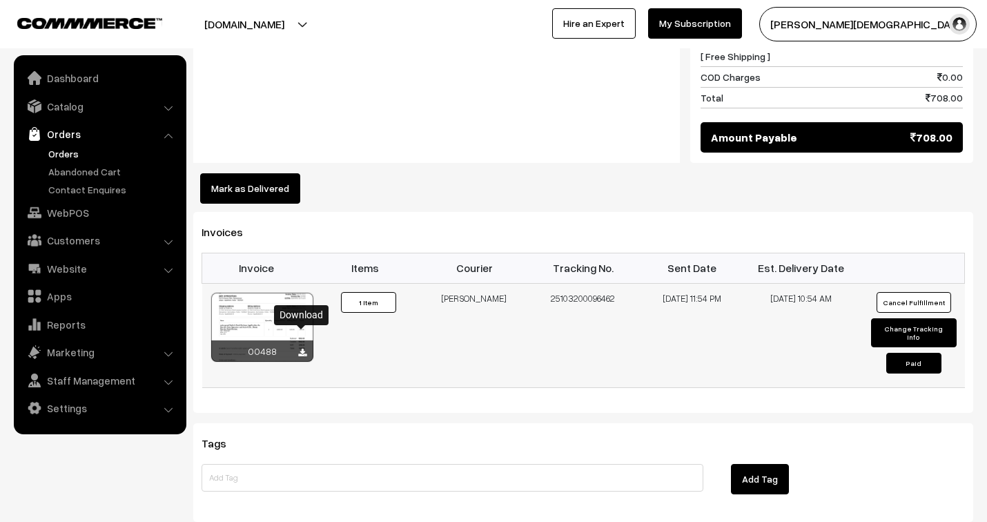
click at [301, 349] on icon at bounding box center [302, 353] width 8 height 9
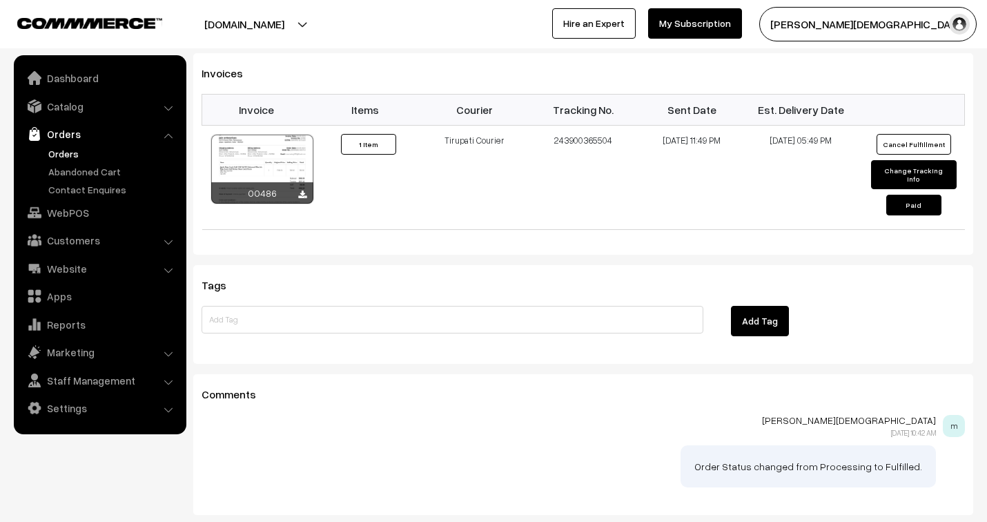
scroll to position [965, 0]
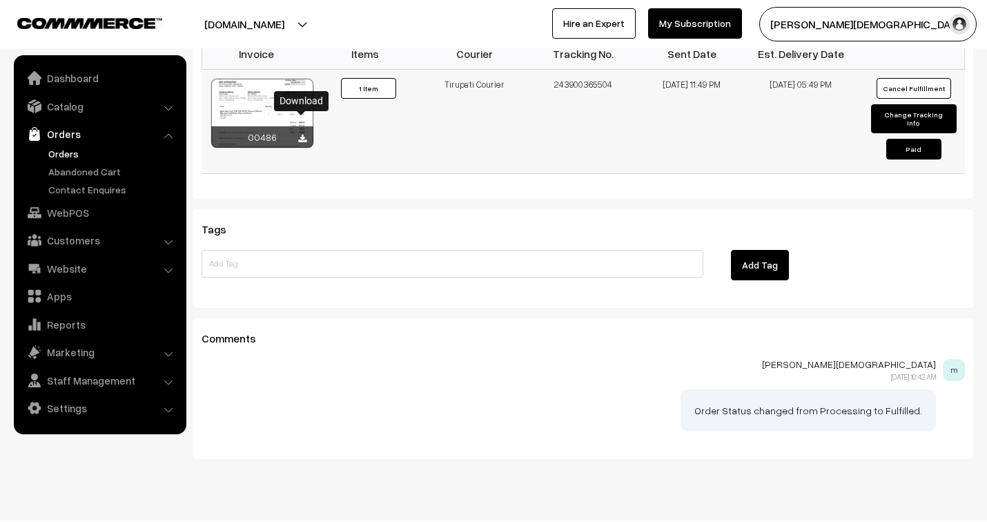
click at [302, 135] on icon at bounding box center [302, 139] width 8 height 9
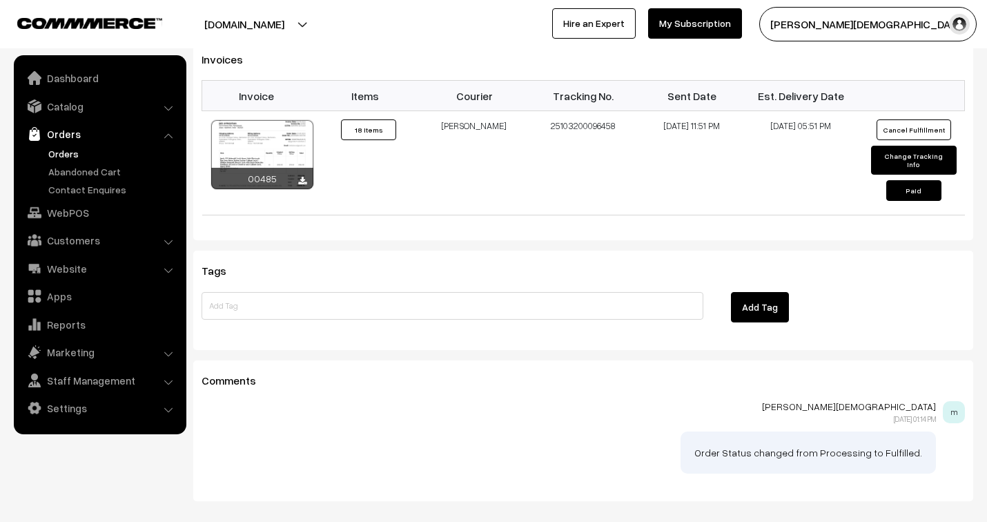
scroll to position [1023, 0]
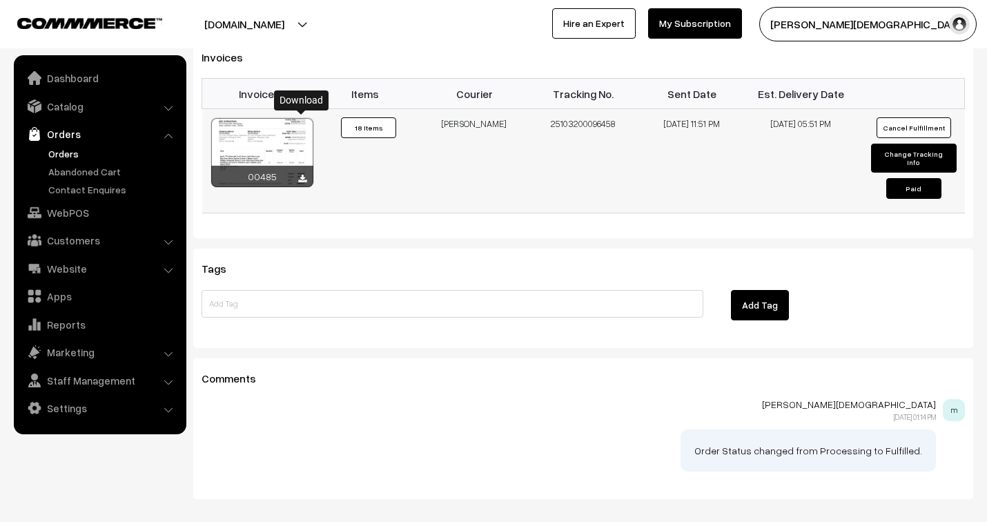
click at [299, 175] on icon at bounding box center [302, 179] width 8 height 9
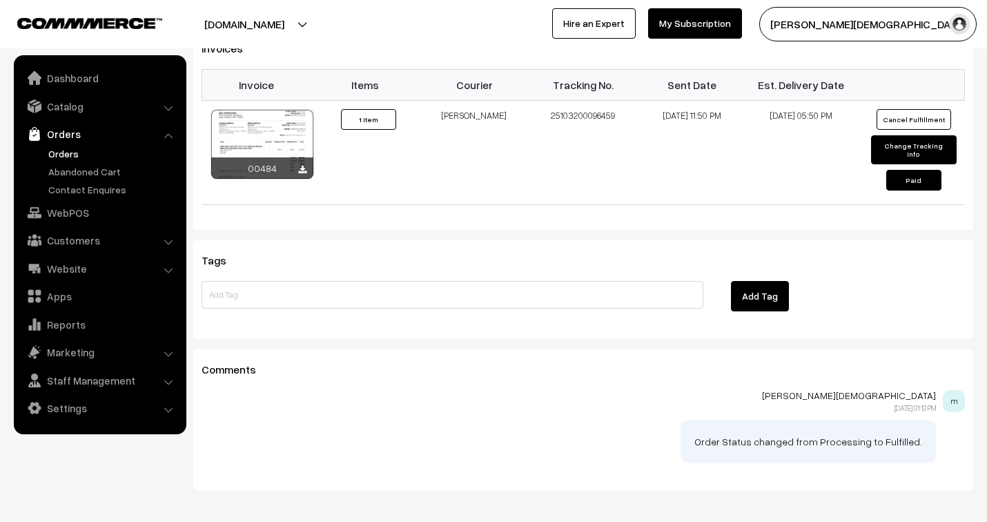
scroll to position [1009, 0]
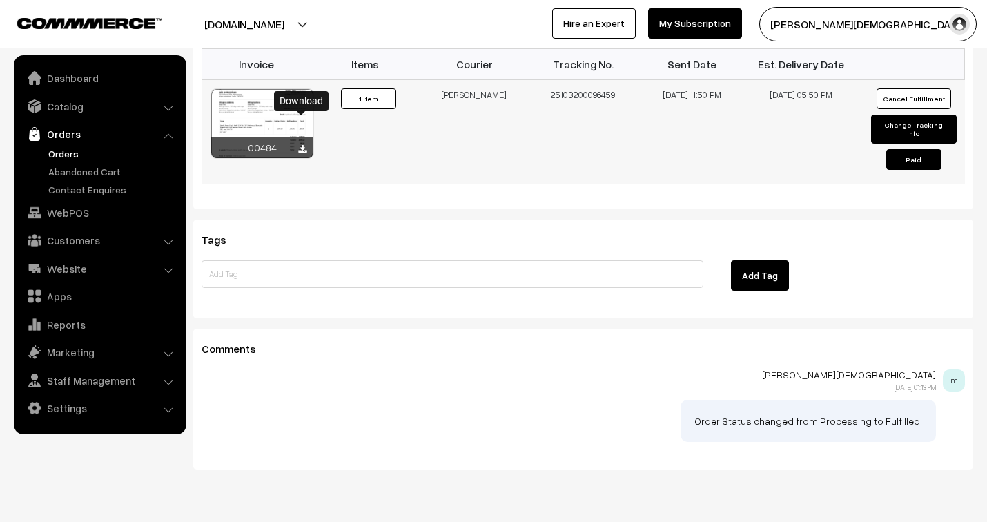
click at [298, 145] on icon at bounding box center [302, 149] width 8 height 9
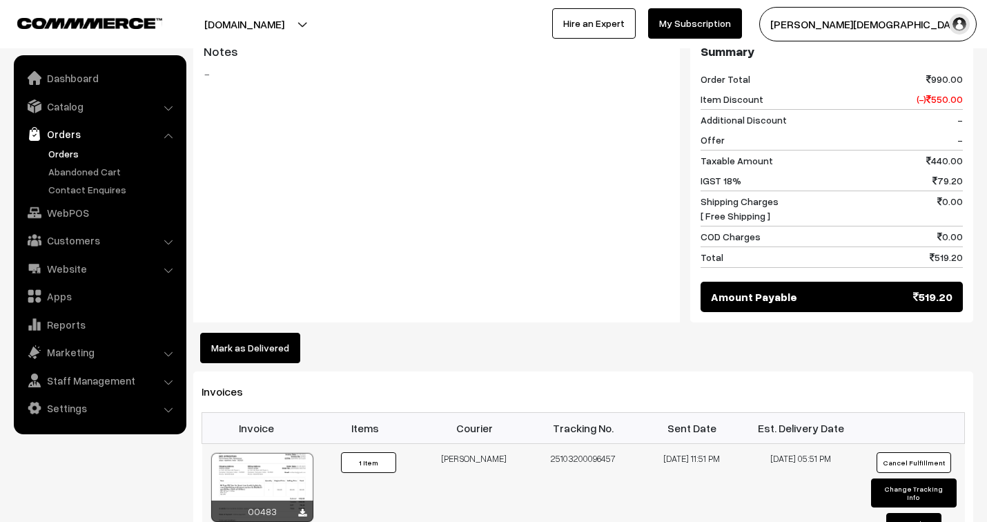
scroll to position [690, 0]
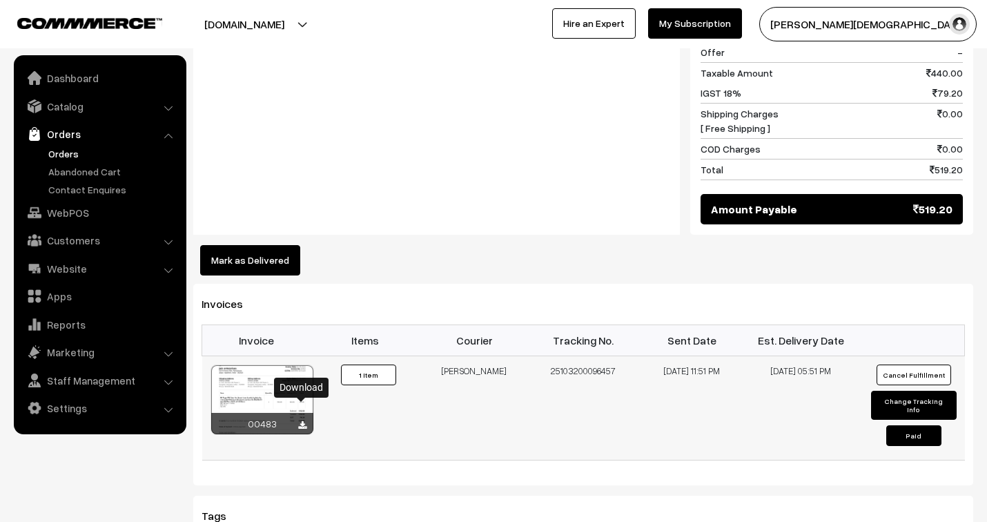
click at [300, 421] on icon at bounding box center [302, 425] width 8 height 9
